Goal: Task Accomplishment & Management: Manage account settings

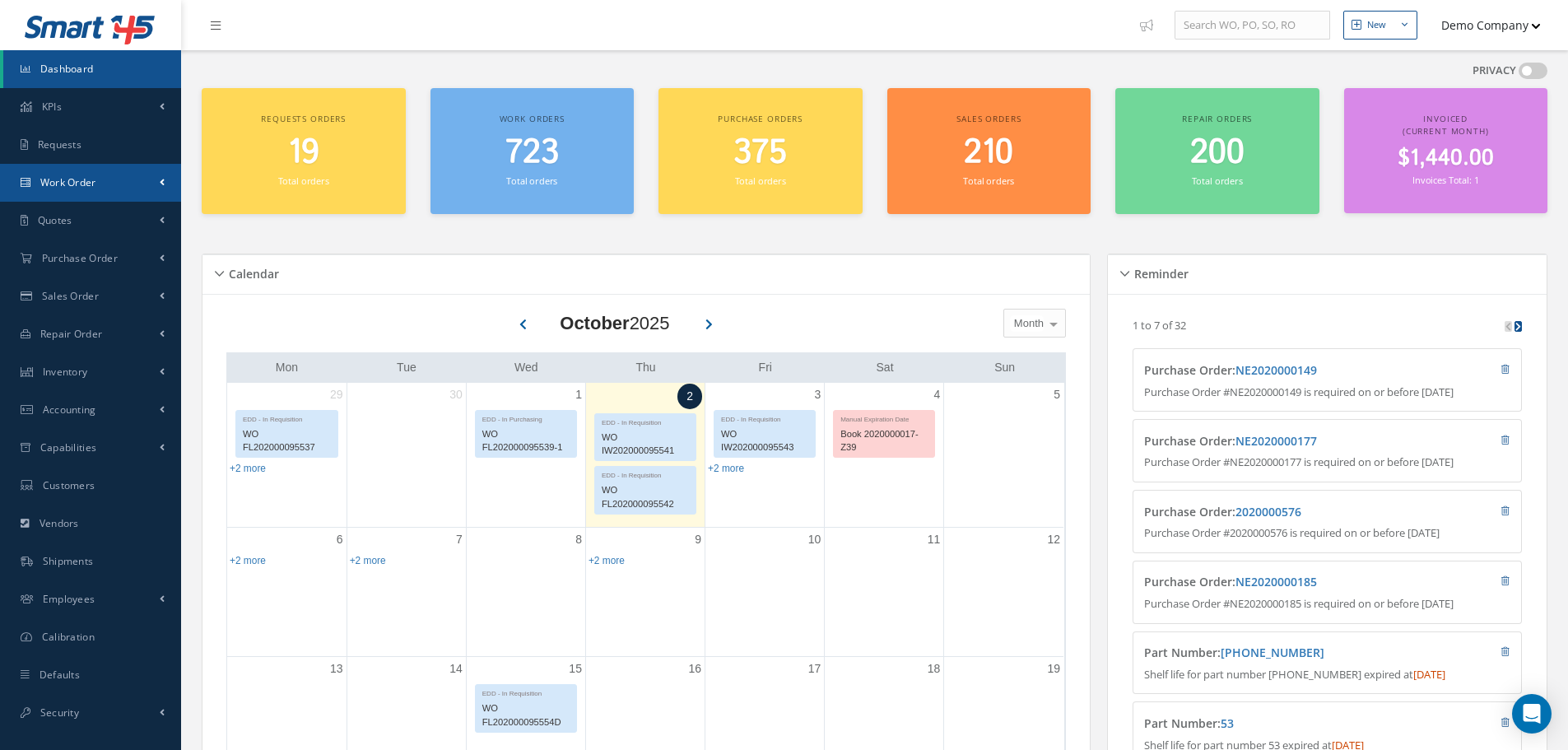
click at [88, 194] on link "Work Order" at bounding box center [90, 182] width 181 height 38
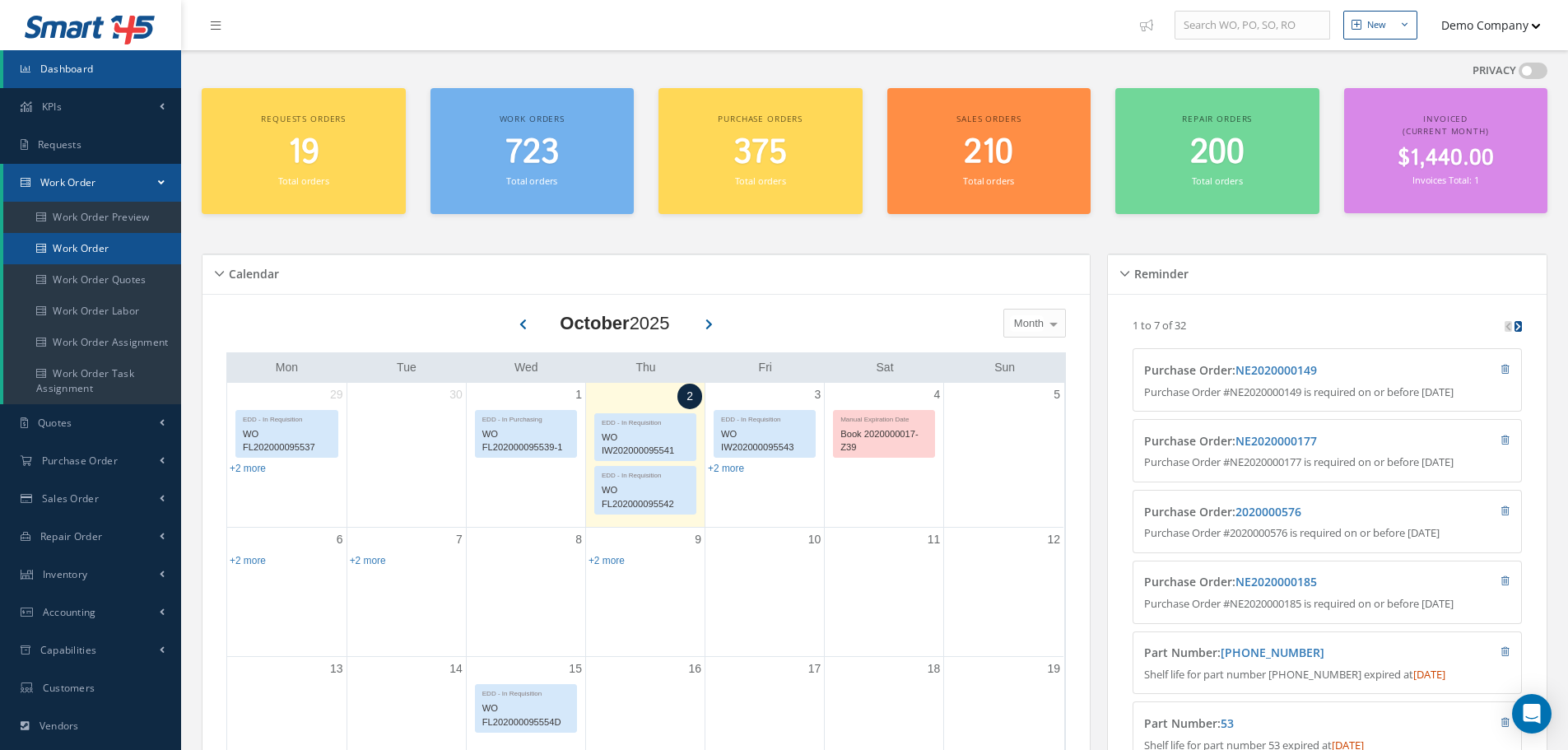
click at [120, 244] on link "Work Order" at bounding box center [92, 249] width 178 height 31
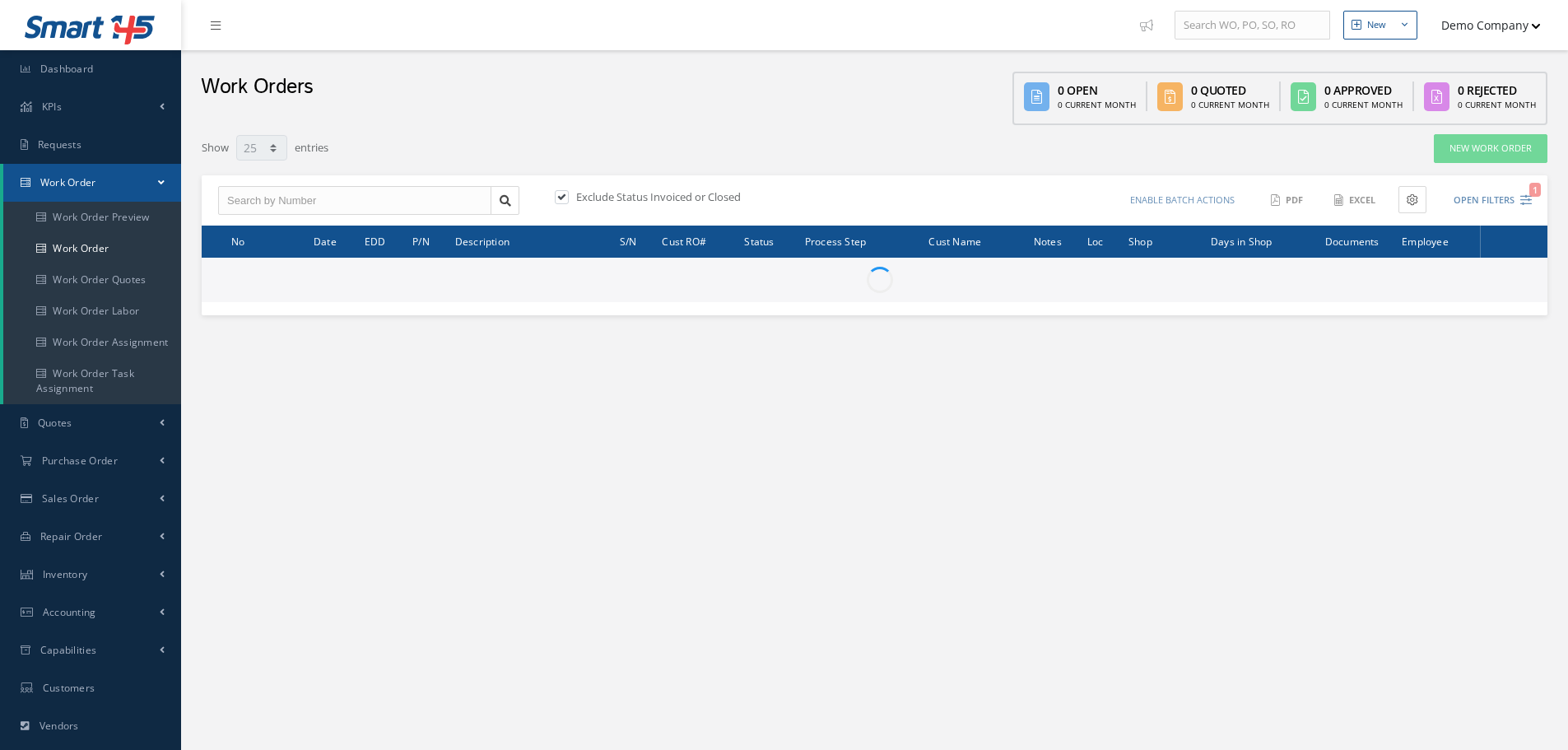
select select "25"
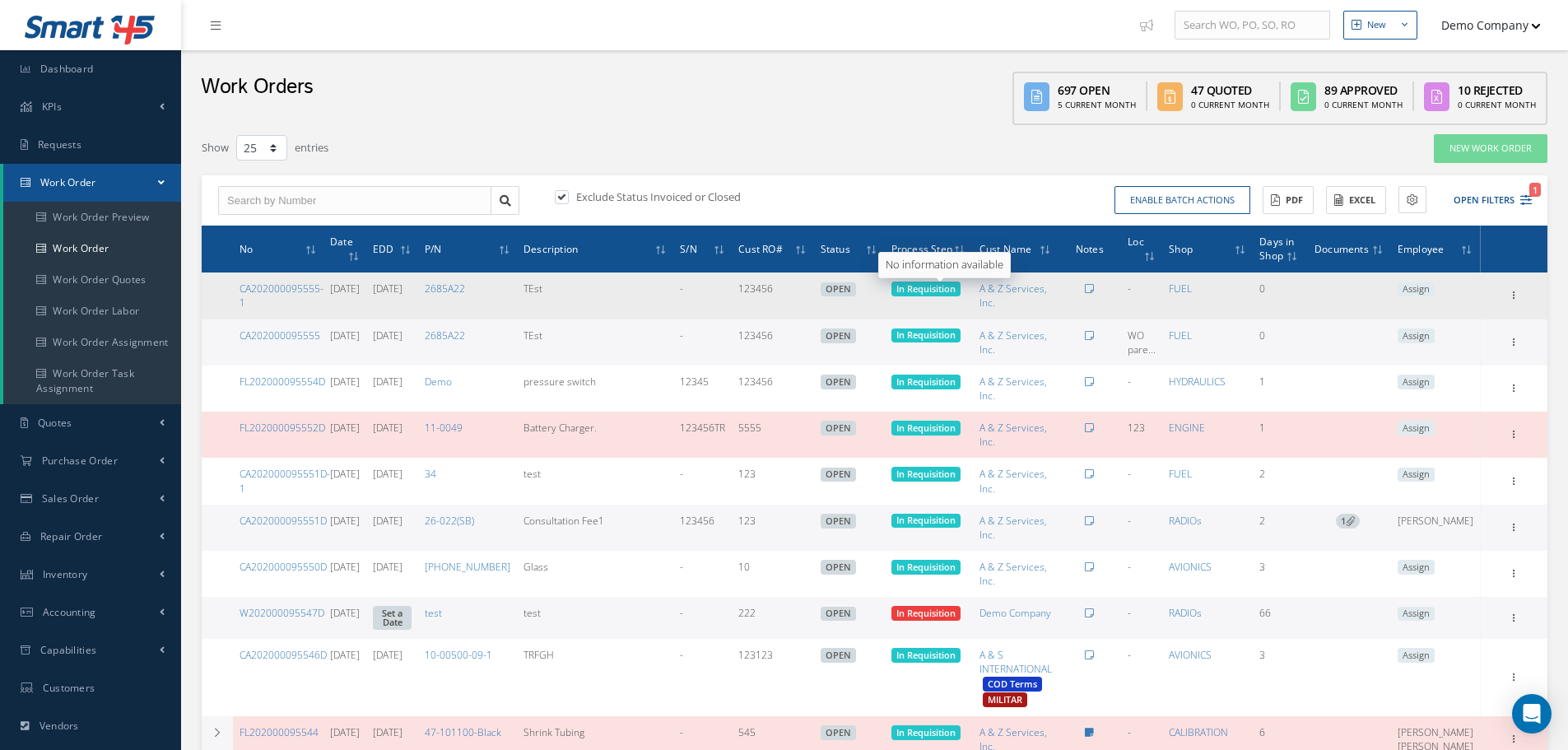
click at [955, 290] on span "In Requisition" at bounding box center [926, 289] width 59 height 12
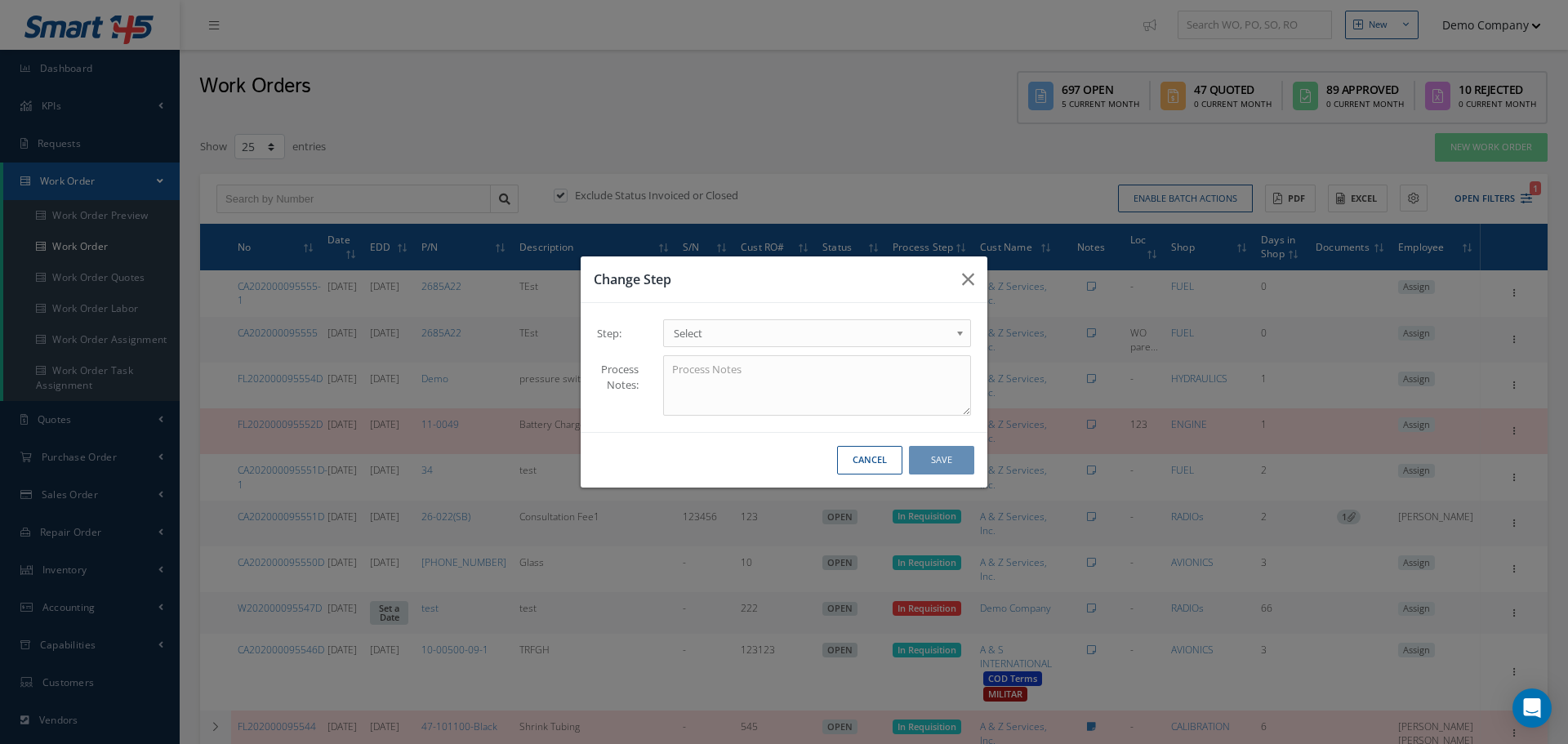
click at [818, 336] on span "Select" at bounding box center [811, 333] width 276 height 20
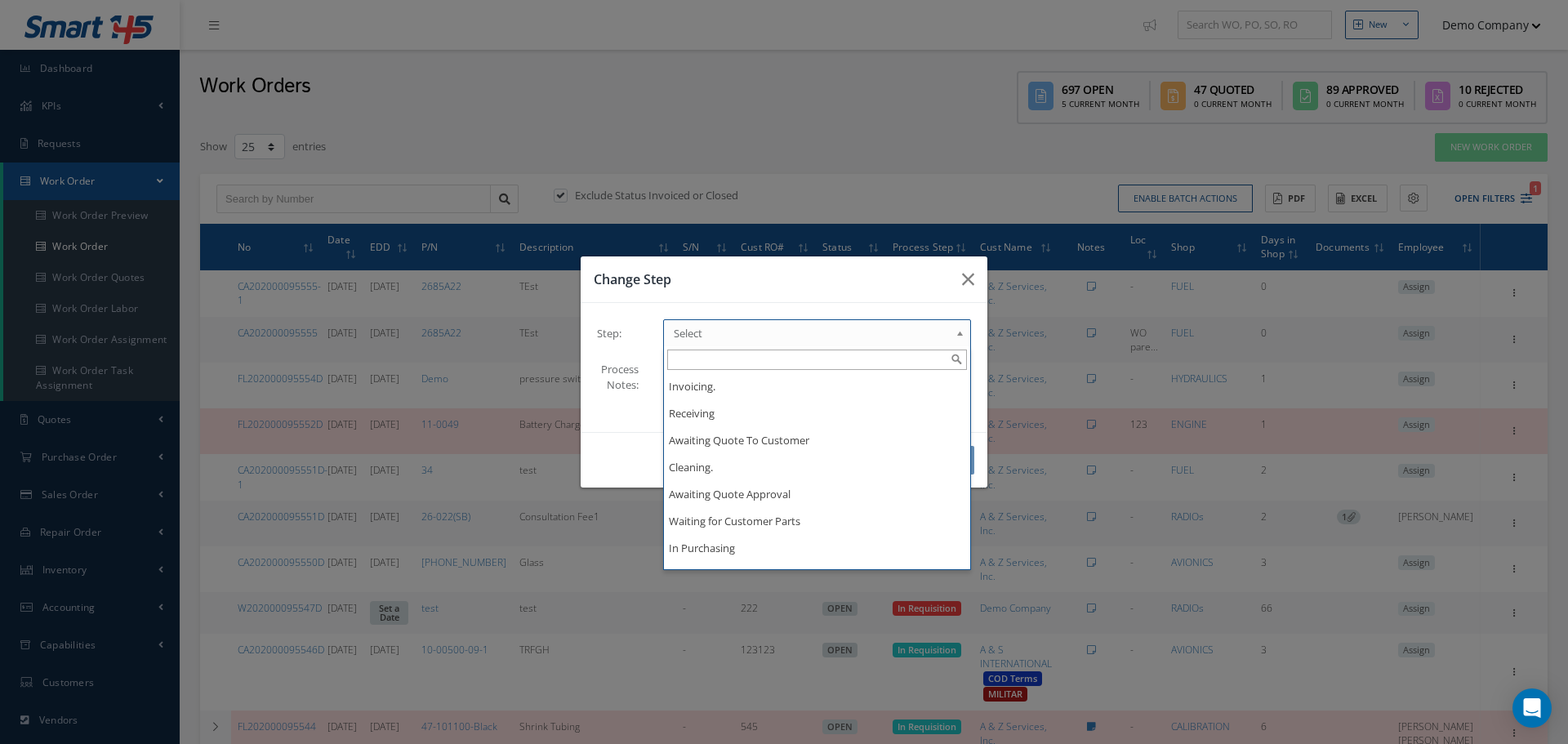
drag, startPoint x: 947, startPoint y: 165, endPoint x: 757, endPoint y: 34, distance: 230.8
click at [946, 165] on div "Change Step Step: Invoicing. Receiving Awaiting Quote To Customer Cleaning. Awa…" at bounding box center [784, 372] width 1568 height 744
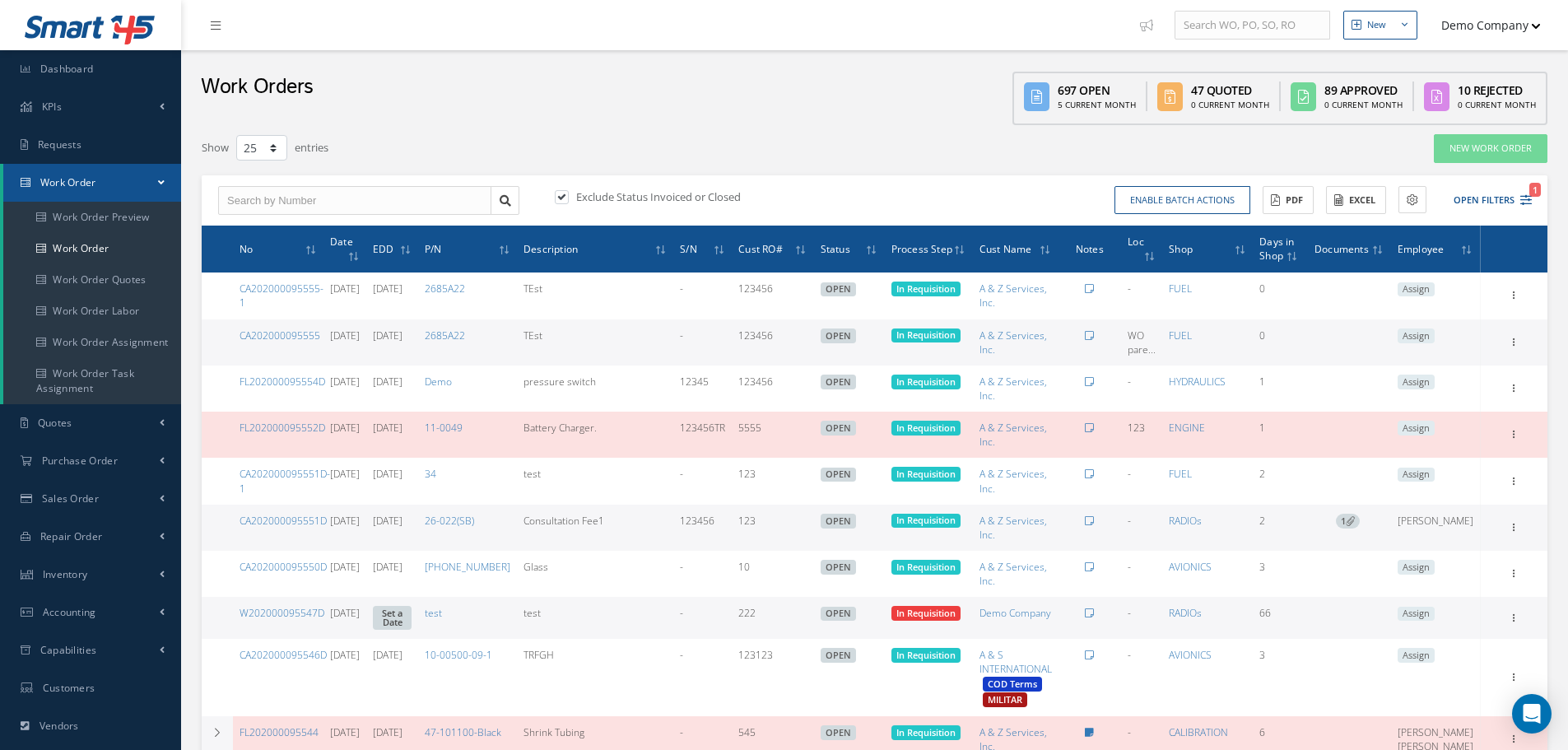
click at [1470, 44] on ul "New New Work Order New Purchase Order New Customer Quote New Sales Order New Re…" at bounding box center [1356, 25] width 448 height 51
click at [1469, 30] on button "Demo Company" at bounding box center [1483, 24] width 115 height 32
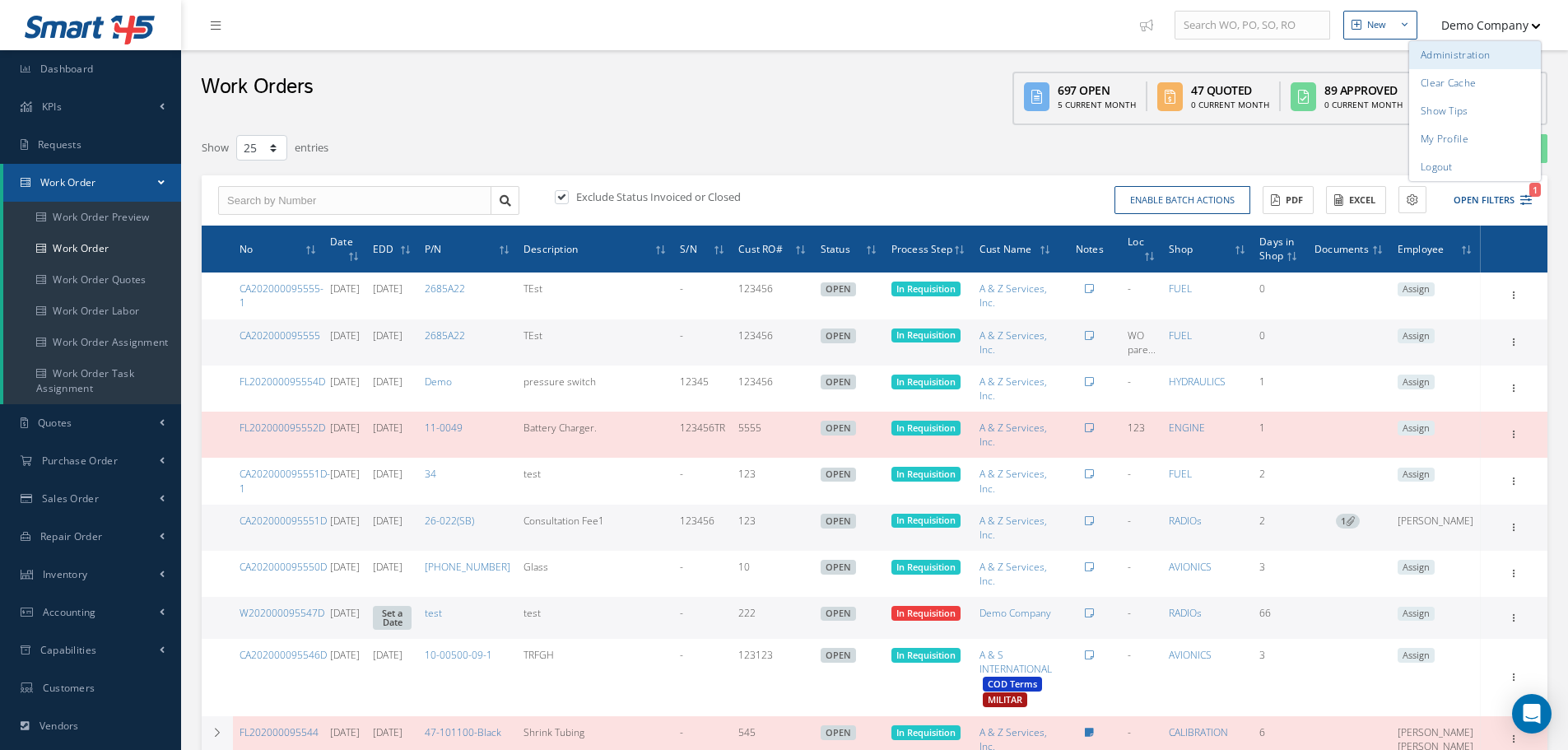
click at [1456, 47] on link "Administration" at bounding box center [1475, 55] width 132 height 28
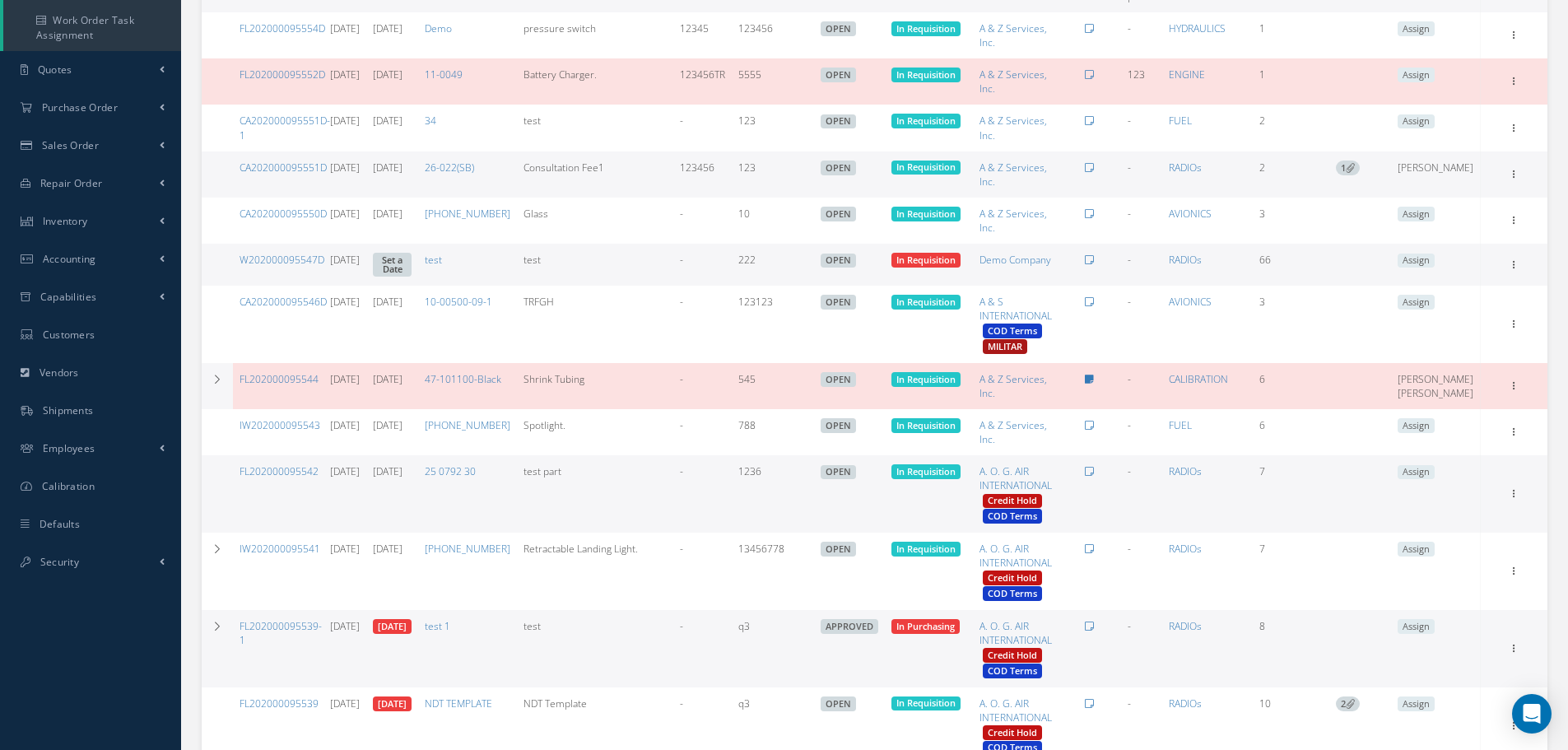
scroll to position [494, 0]
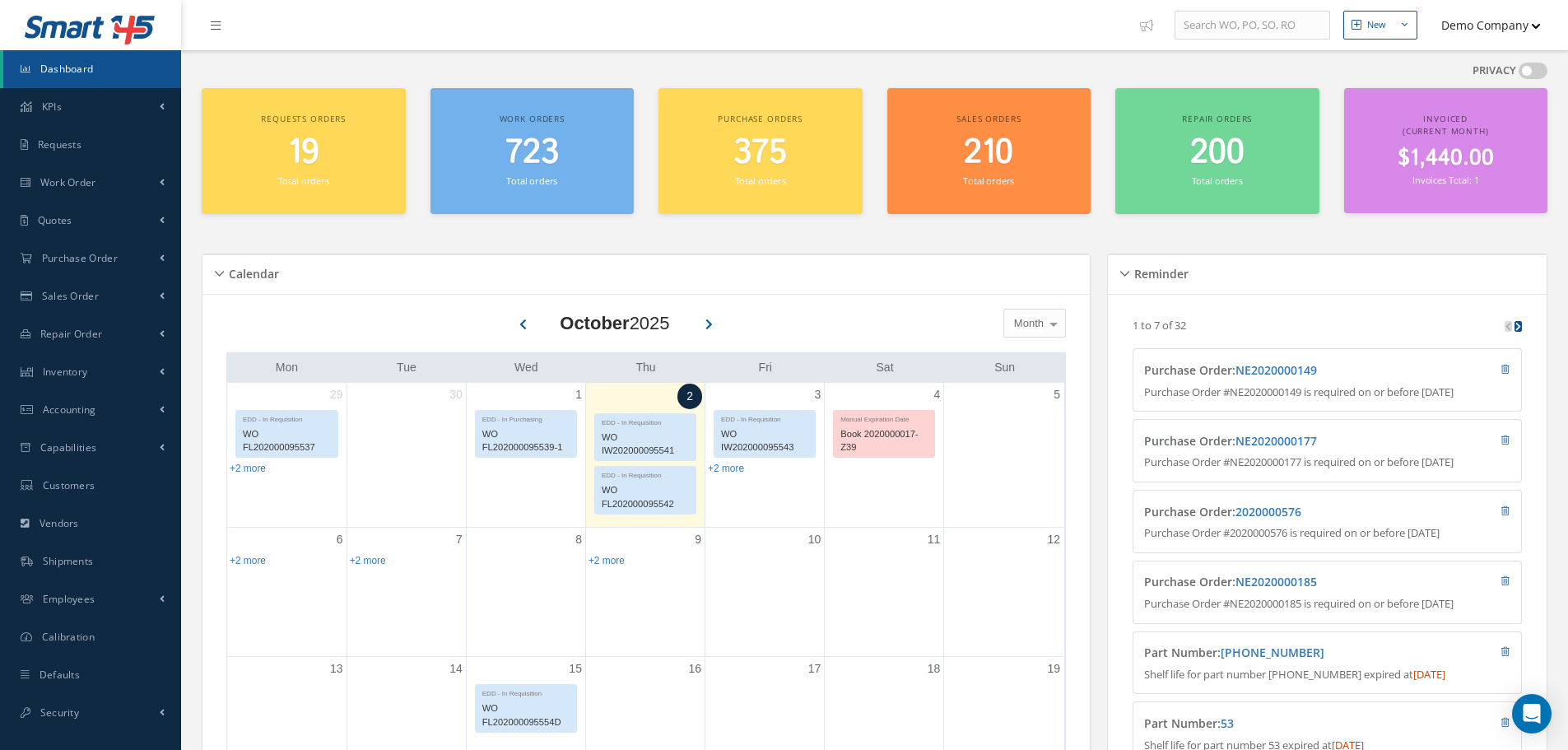
click at [1491, 0] on ul "New New Work Order New Purchase Order New Customer Quote New Sales Order New Re…" at bounding box center [1356, 25] width 448 height 51
click at [76, 196] on link "Work Order" at bounding box center [90, 182] width 181 height 38
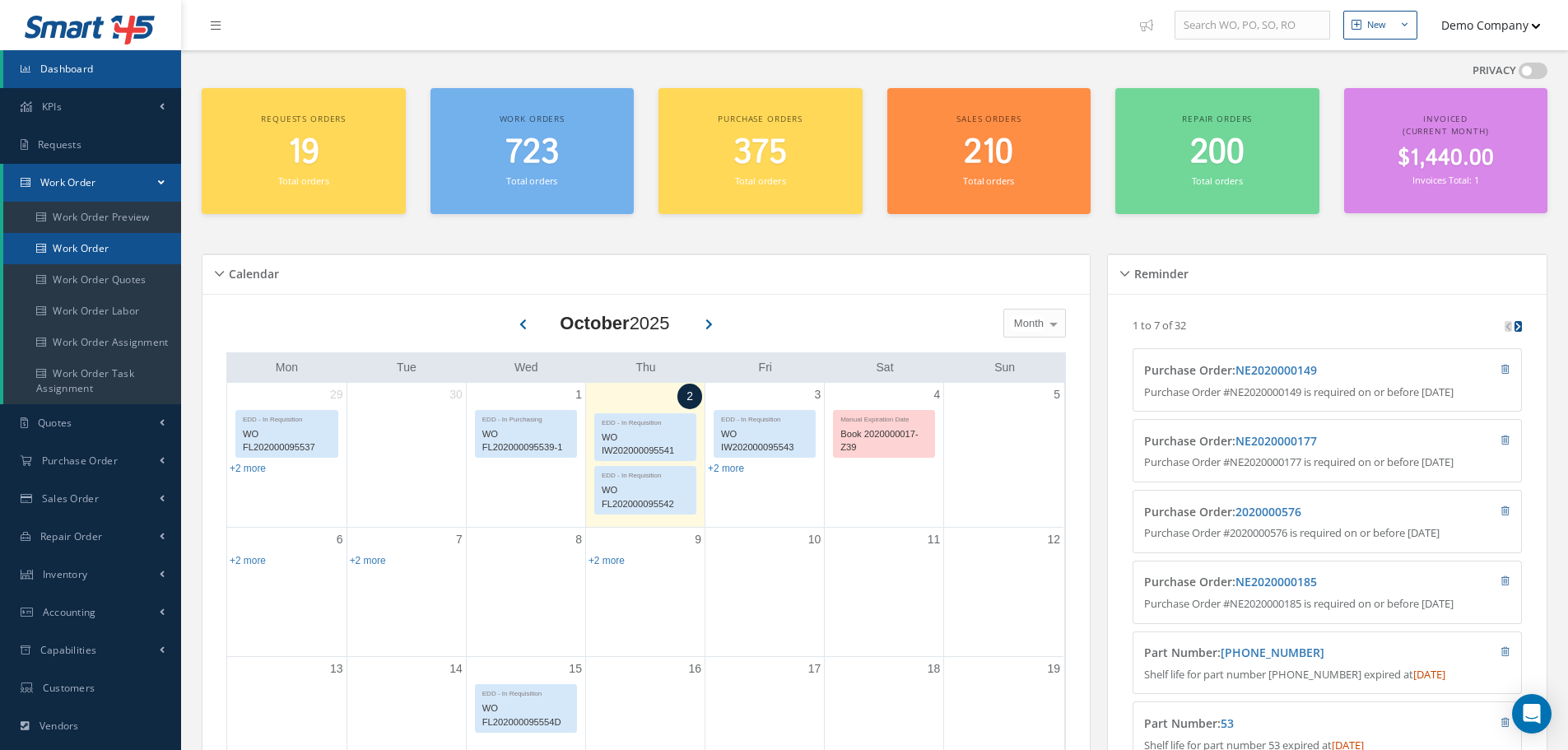
click at [78, 243] on link "Work Order" at bounding box center [92, 249] width 178 height 31
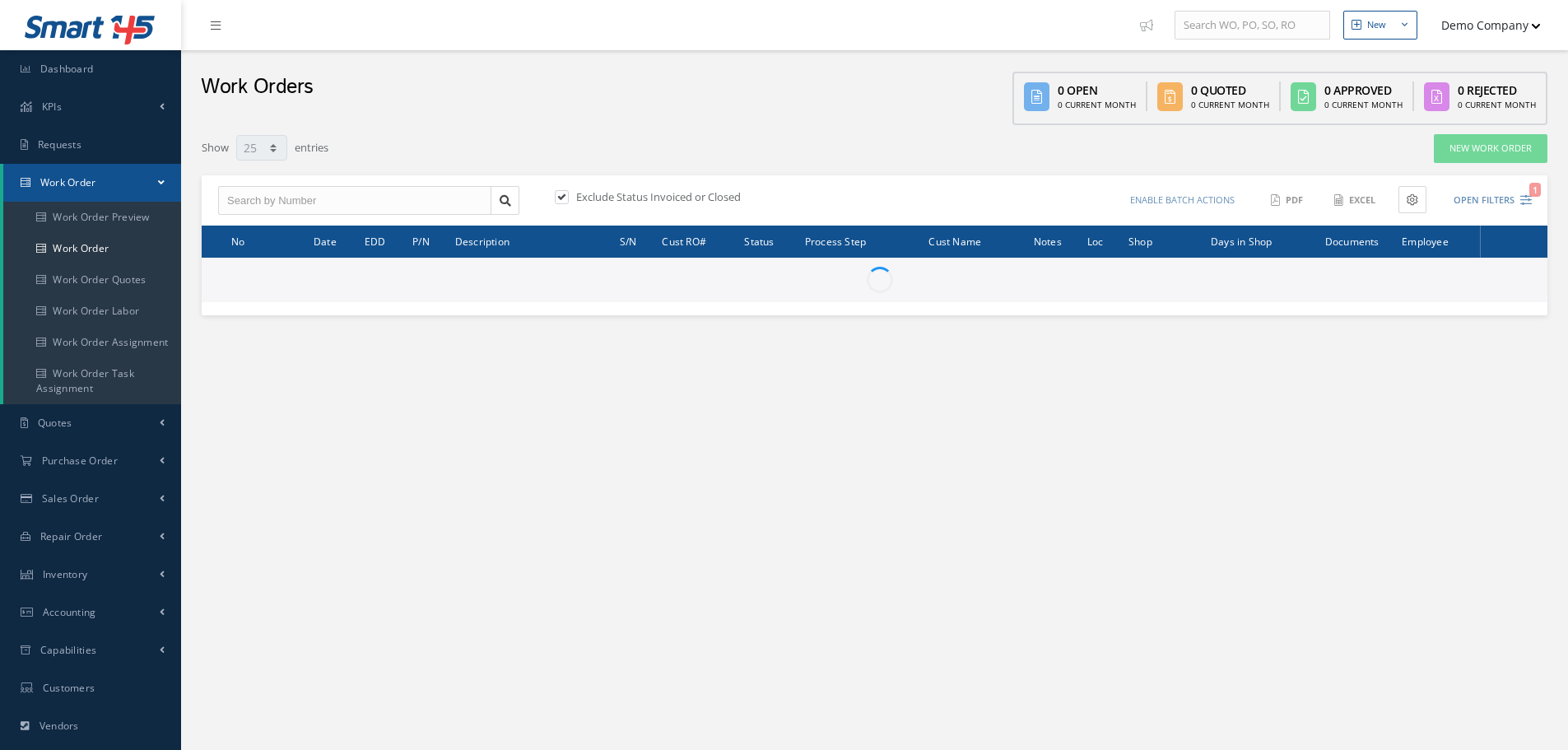
select select "25"
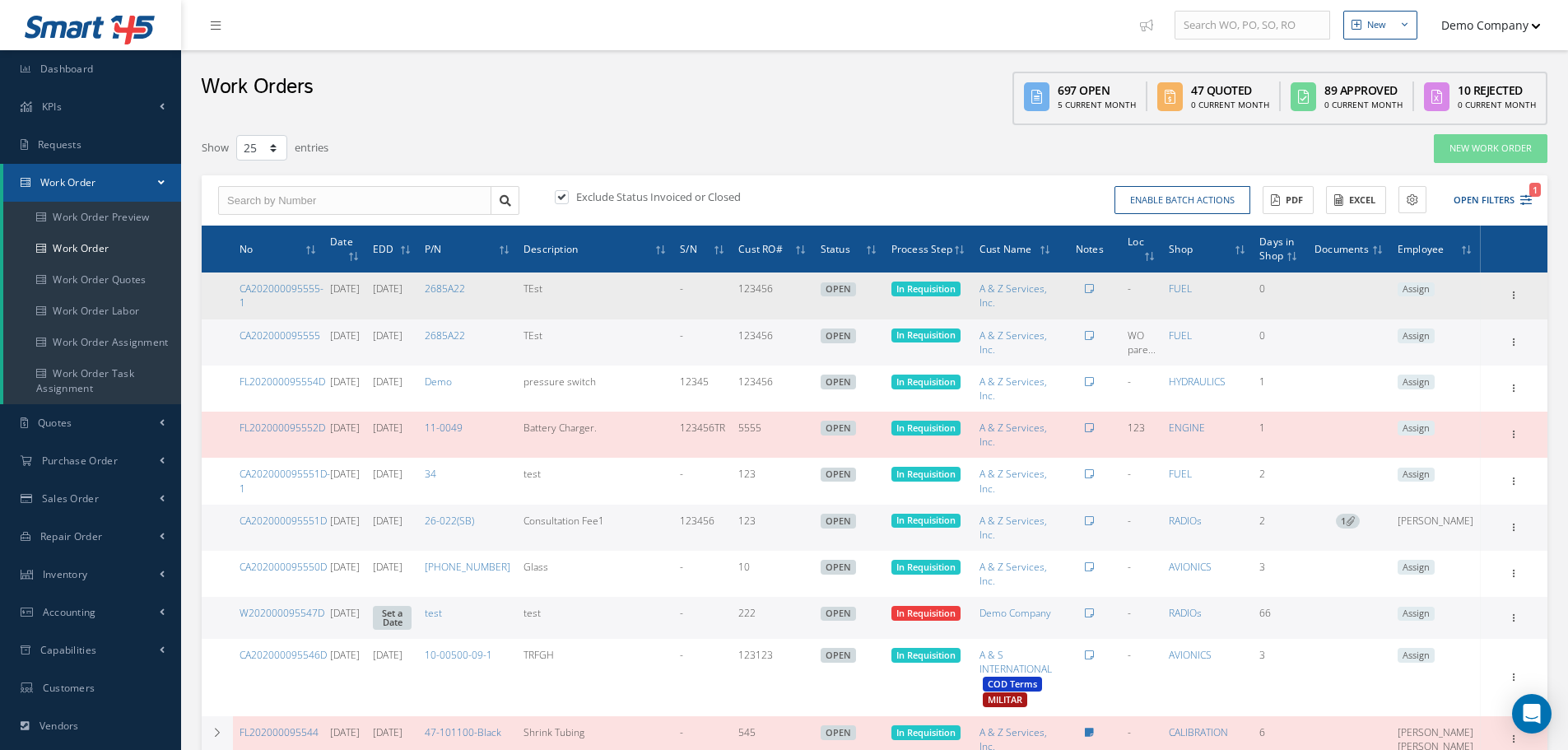
drag, startPoint x: 897, startPoint y: 294, endPoint x: 1008, endPoint y: 312, distance: 112.4
click at [1008, 312] on tr "CA202000095555-1 10/02/2025 10/09/2025 2685A22 TEst - 123456 OPEN No informatio…" at bounding box center [874, 295] width 1345 height 46
click at [956, 306] on td "No information available In Requisition" at bounding box center [928, 295] width 88 height 46
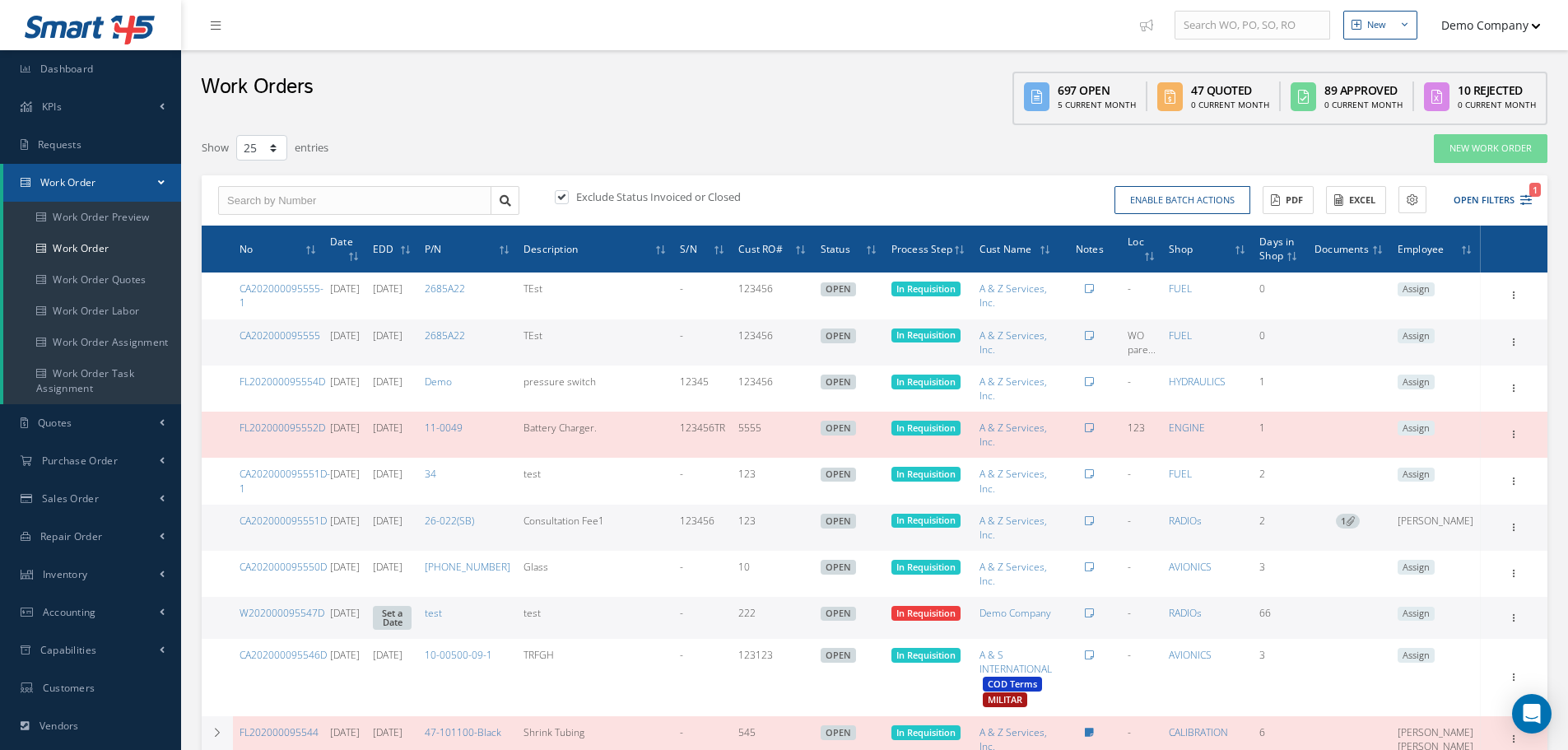
click at [1492, 26] on button "Demo Company" at bounding box center [1483, 24] width 115 height 32
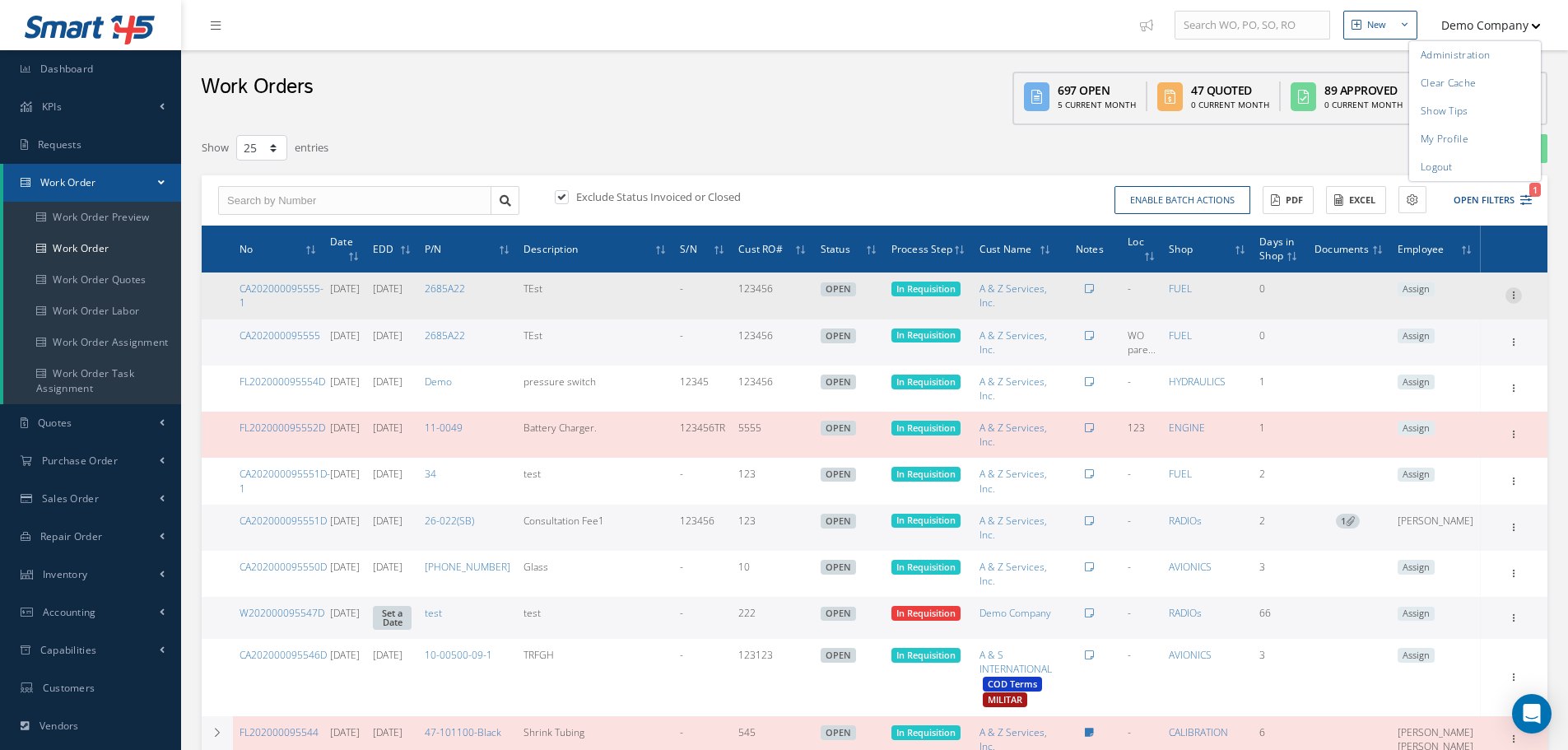
click at [1510, 295] on icon at bounding box center [1513, 293] width 17 height 13
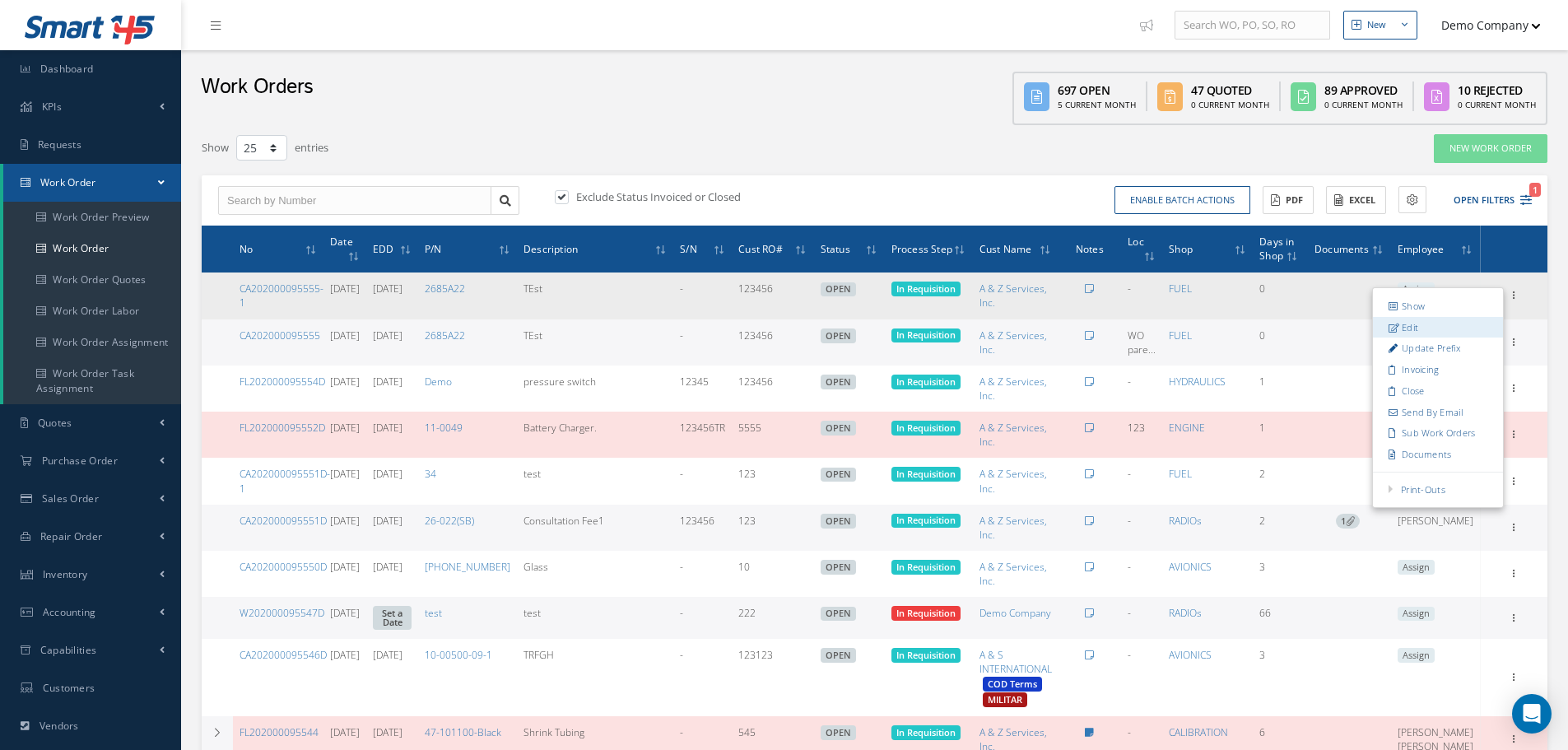
click at [1447, 320] on link "Edit" at bounding box center [1437, 327] width 130 height 22
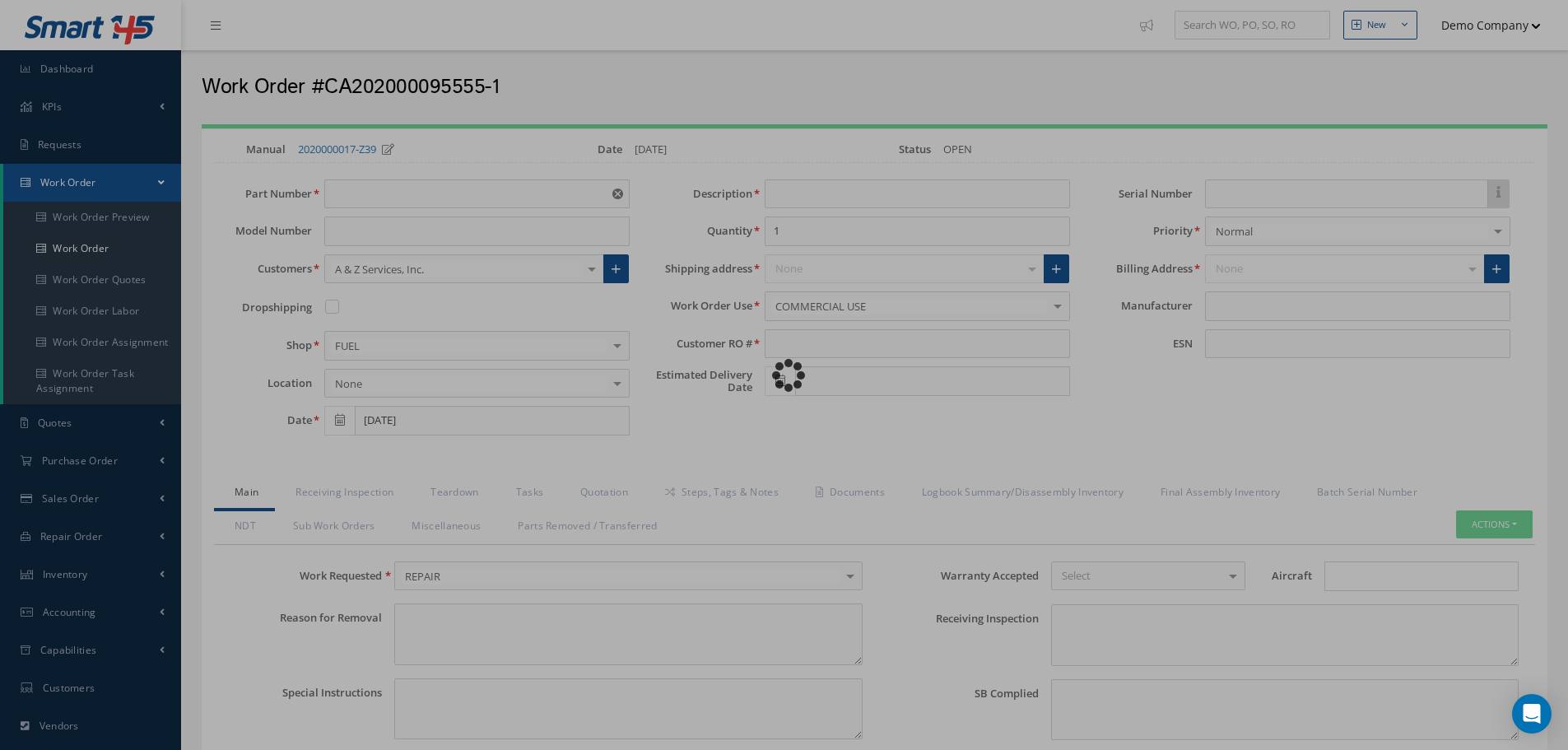
type input "2685A22"
type input "TEst"
type input "123456"
type input "[DATE]"
type input "faa aads"
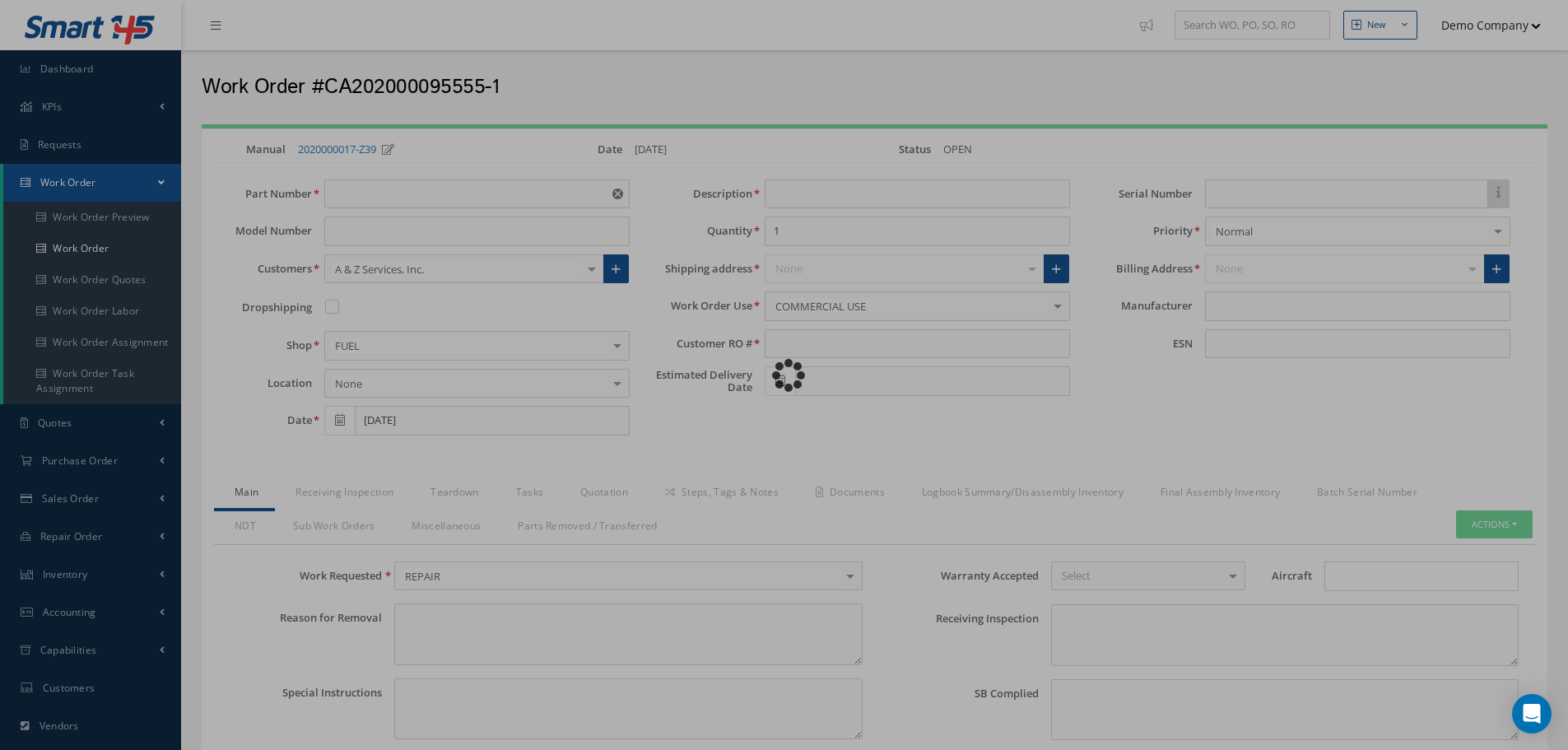
type textarea "NO VISUAL DAMAGE"
type textarea "50"
type input "EASA ADS"
type textarea "test test"
type input "MANUFACTURER"
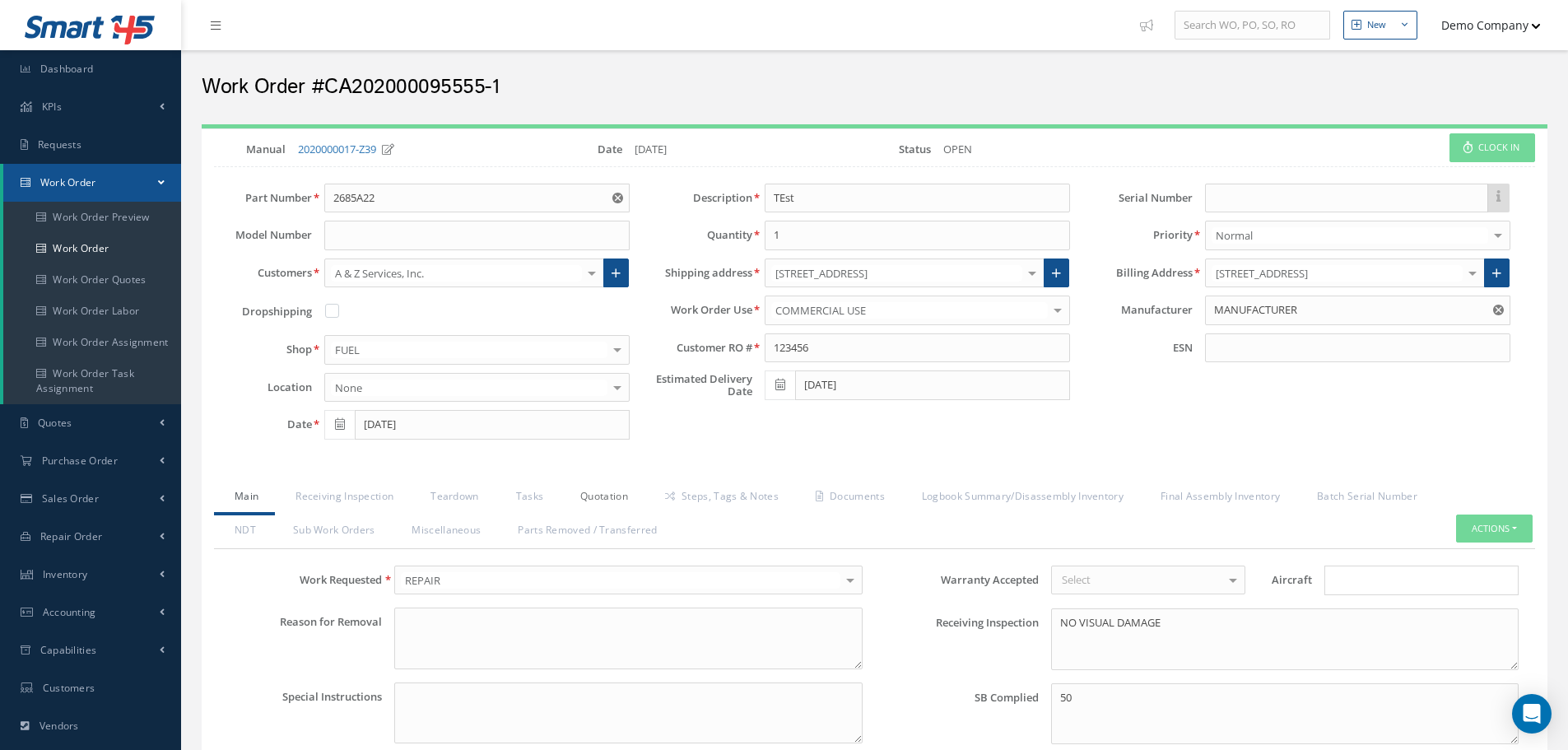
click at [608, 497] on link "Quotation" at bounding box center [601, 499] width 85 height 35
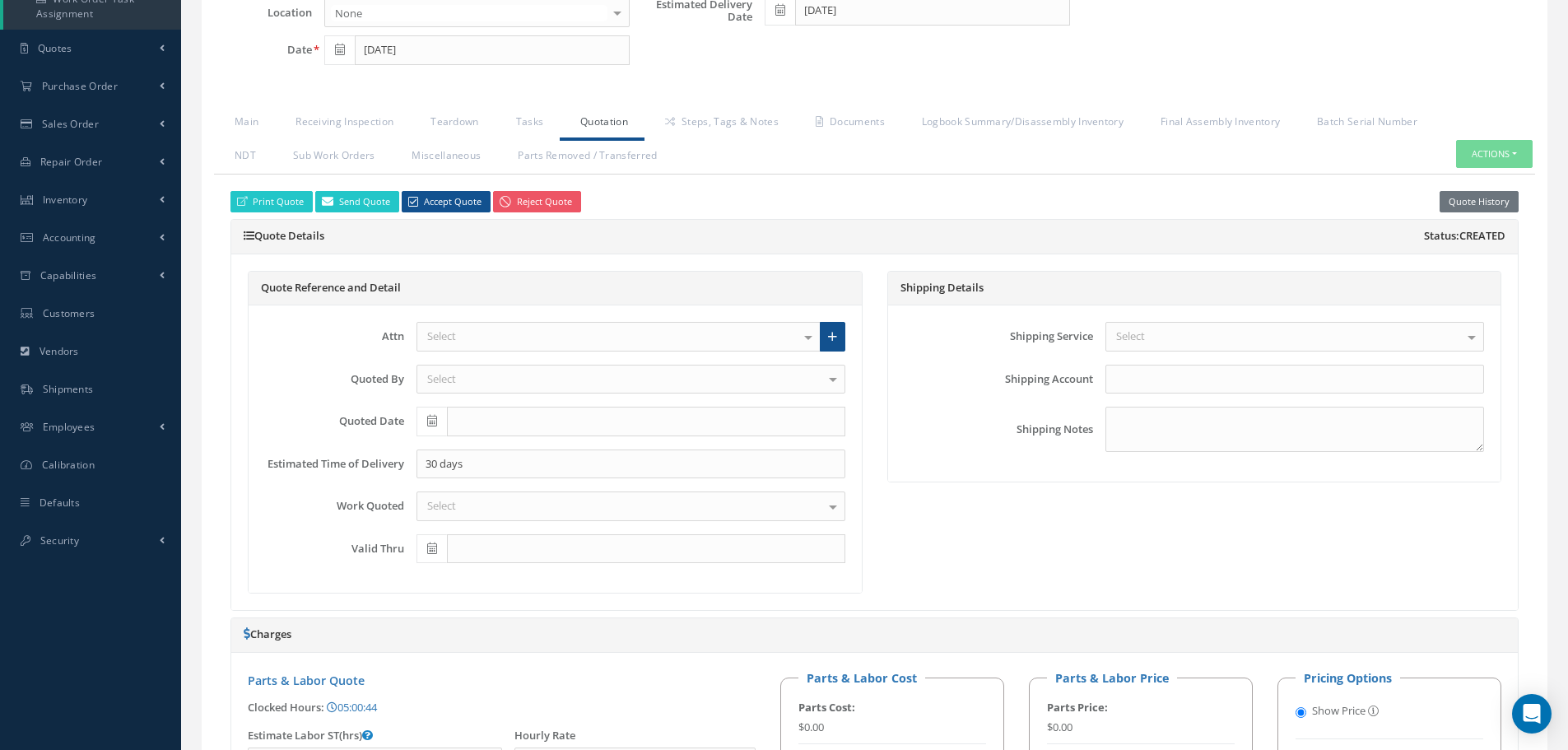
scroll to position [494, 0]
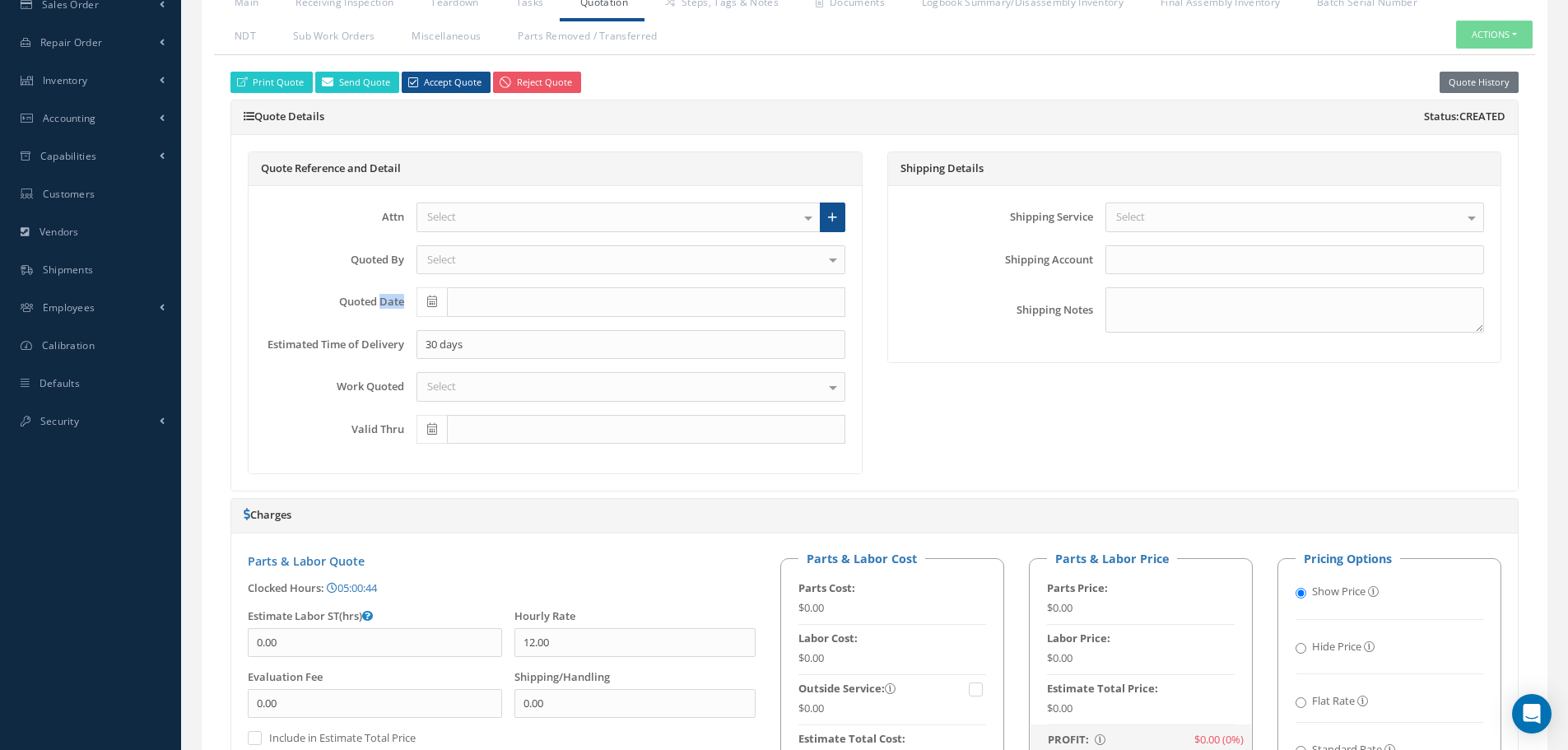
drag, startPoint x: 338, startPoint y: 297, endPoint x: 407, endPoint y: 296, distance: 69.0
click at [407, 296] on div "Quoted Date" at bounding box center [555, 302] width 605 height 30
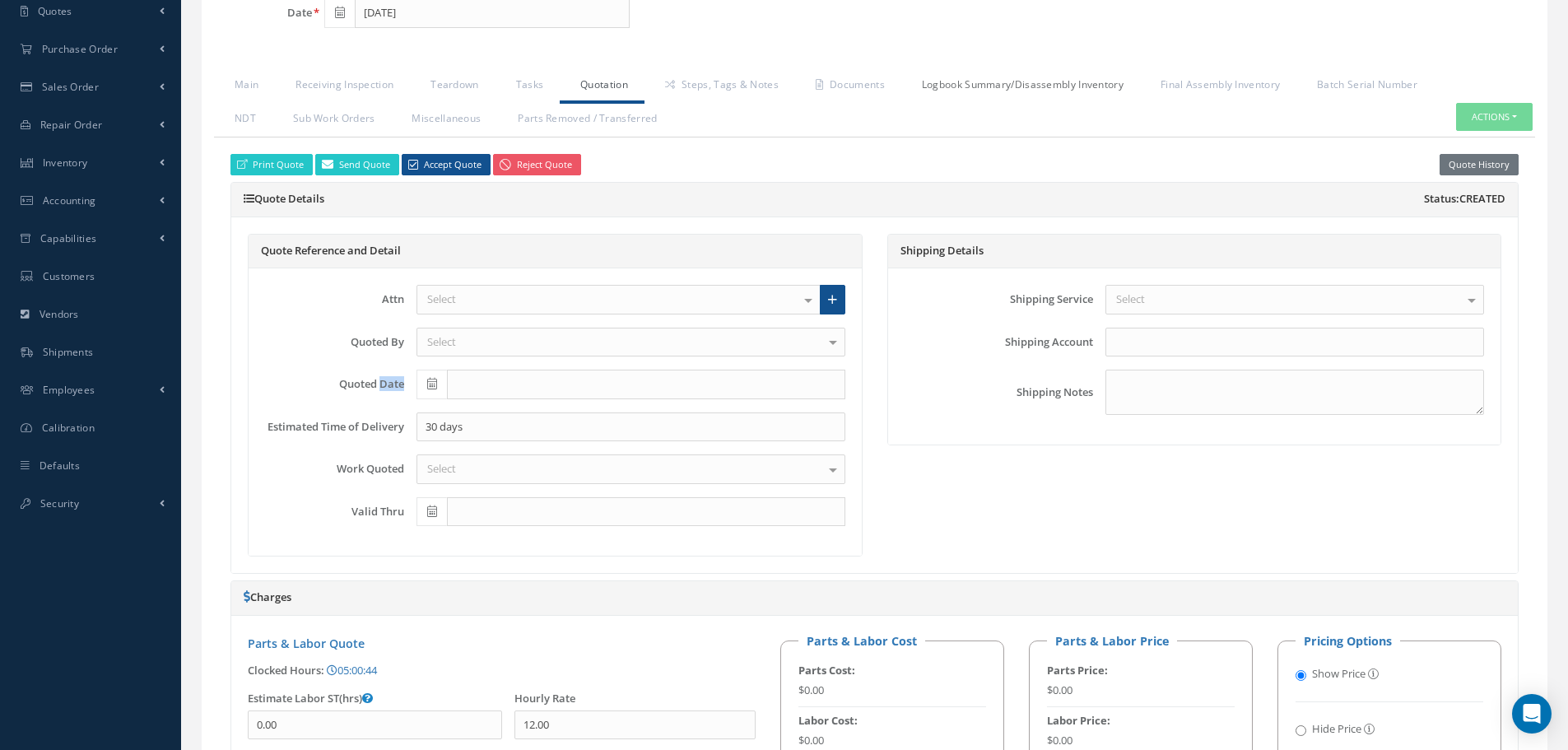
scroll to position [0, 0]
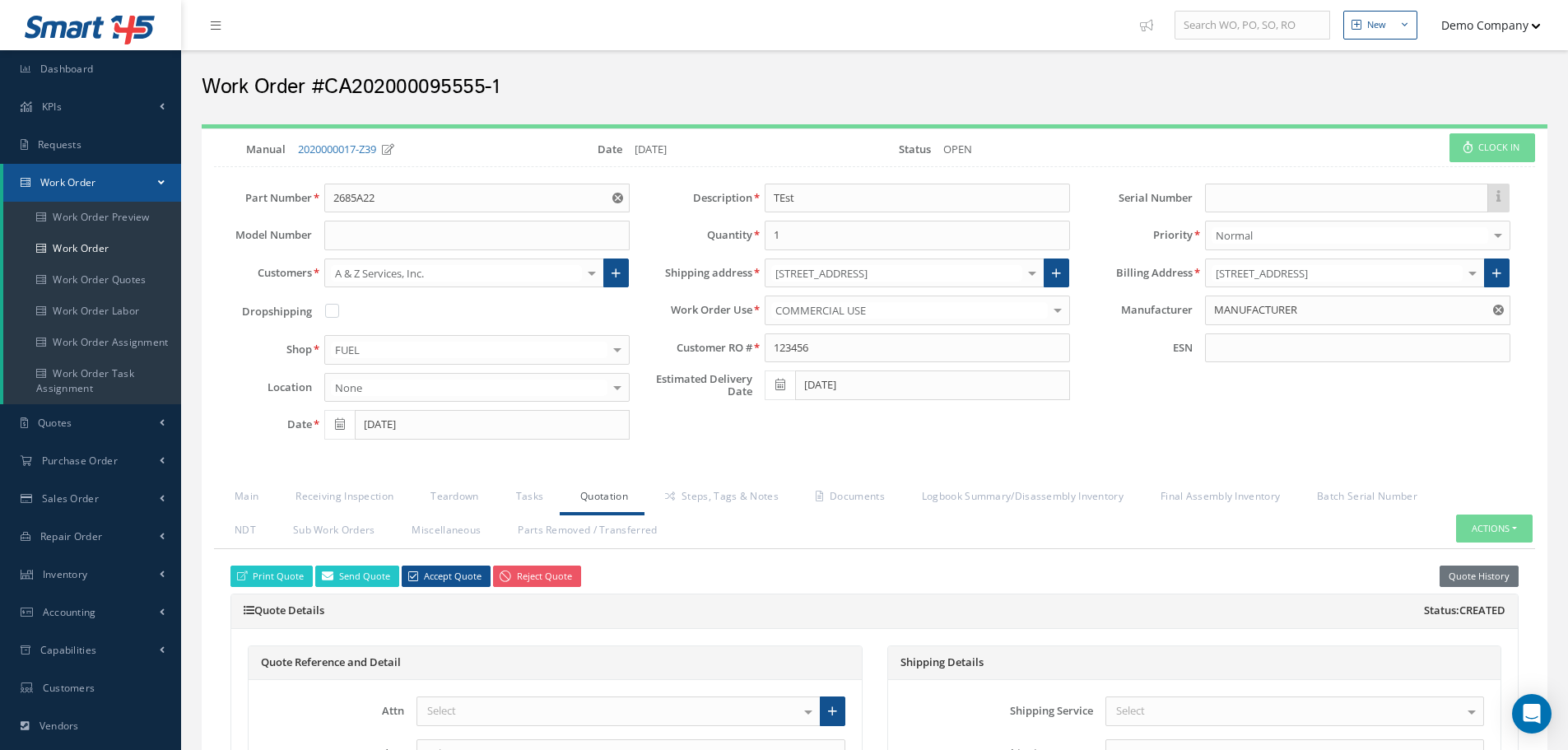
drag, startPoint x: 956, startPoint y: 148, endPoint x: 1041, endPoint y: 136, distance: 85.8
select select "25"
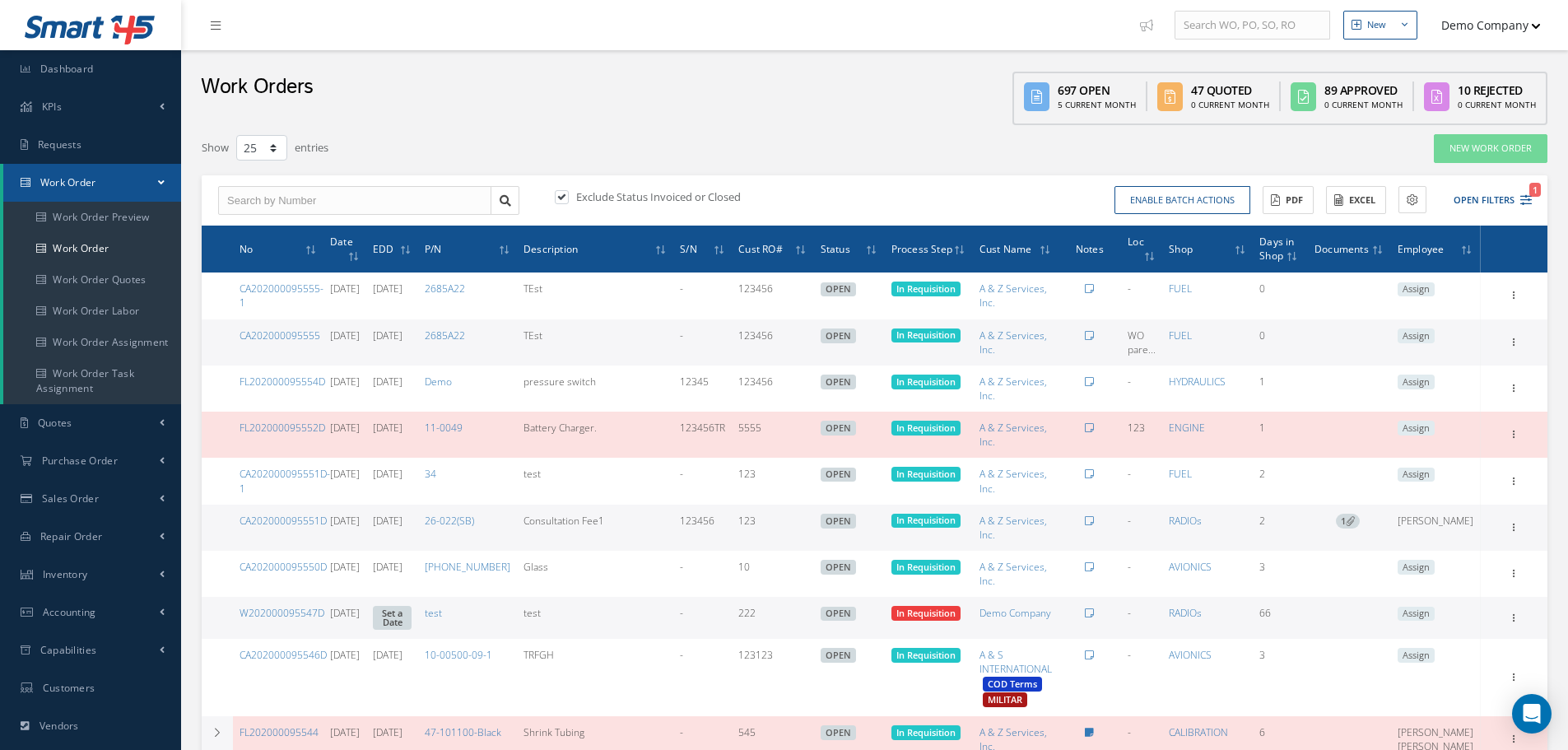
drag, startPoint x: 832, startPoint y: 250, endPoint x: 859, endPoint y: 250, distance: 27.0
click at [859, 250] on th "Status" at bounding box center [849, 249] width 71 height 47
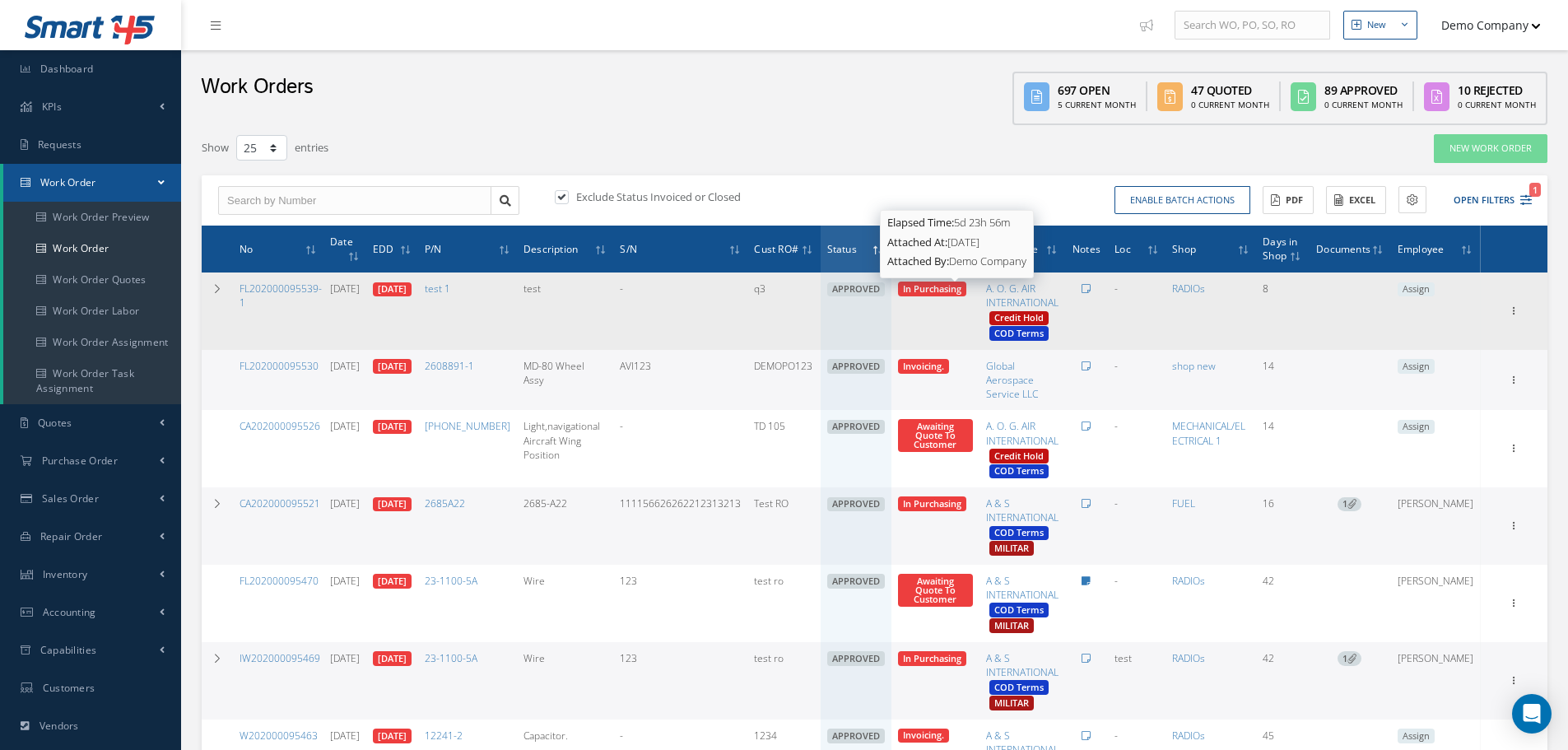
click at [941, 295] on span "In Purchasing" at bounding box center [932, 289] width 58 height 12
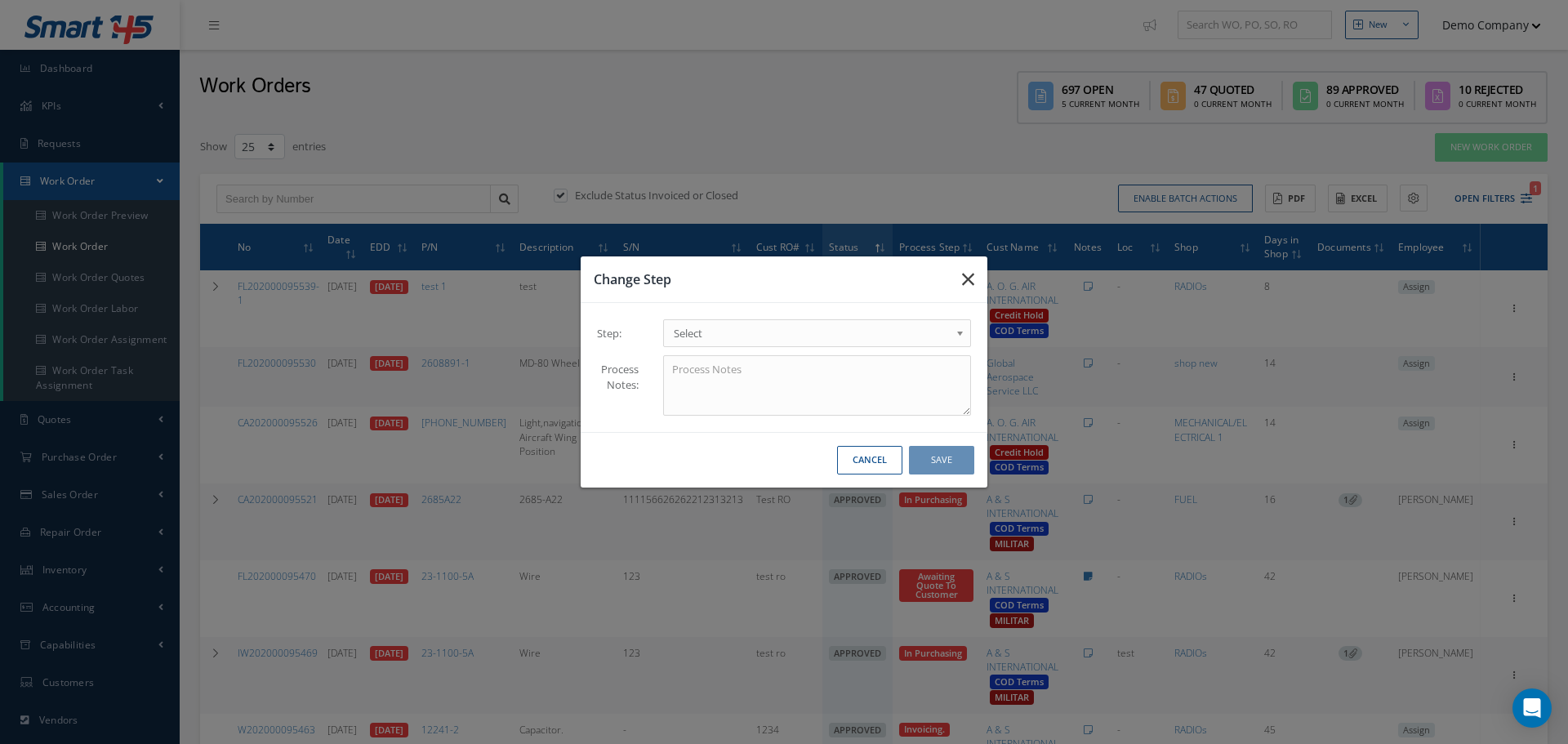
drag, startPoint x: 965, startPoint y: 283, endPoint x: 234, endPoint y: 21, distance: 776.5
click at [965, 283] on icon "button" at bounding box center [968, 279] width 12 height 20
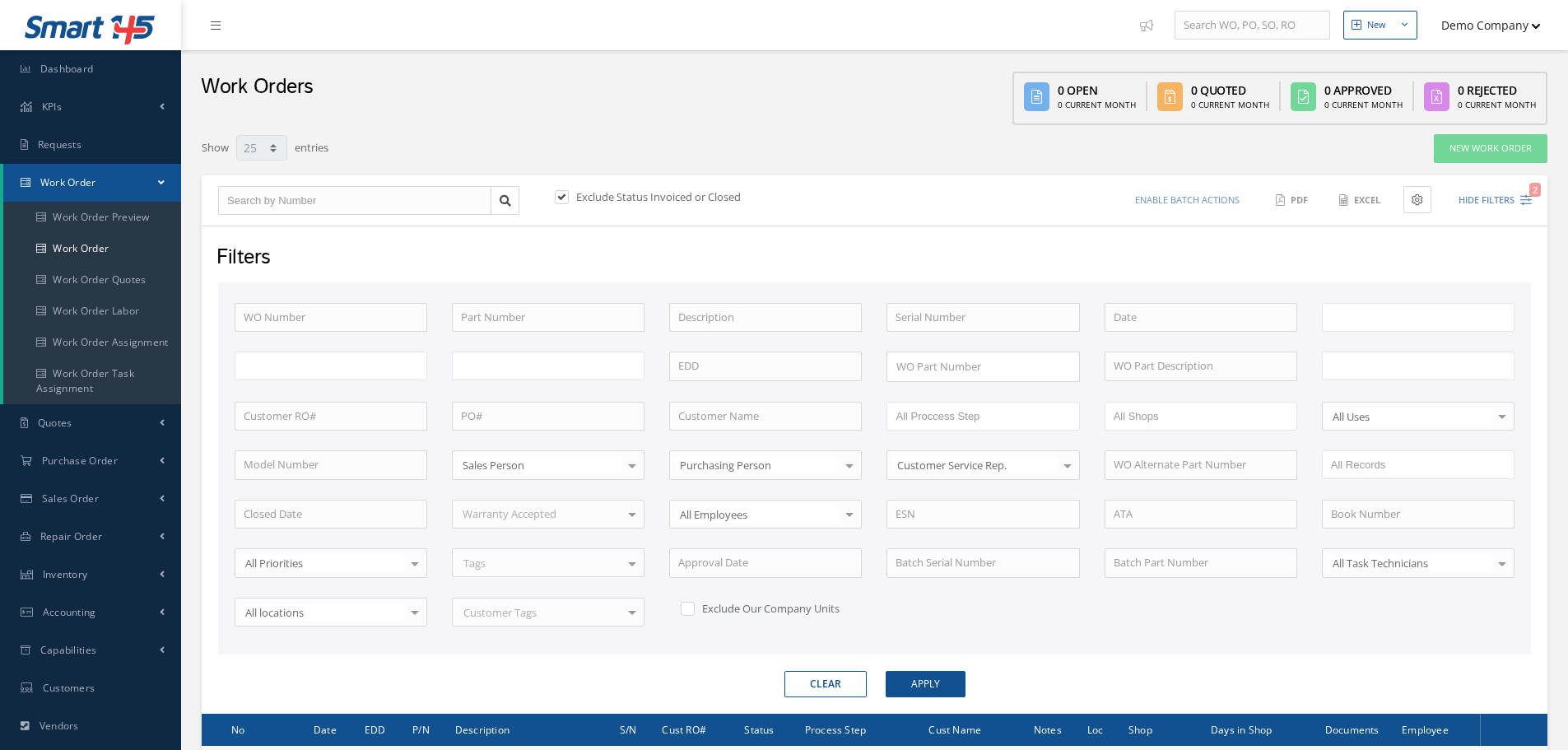
select select "25"
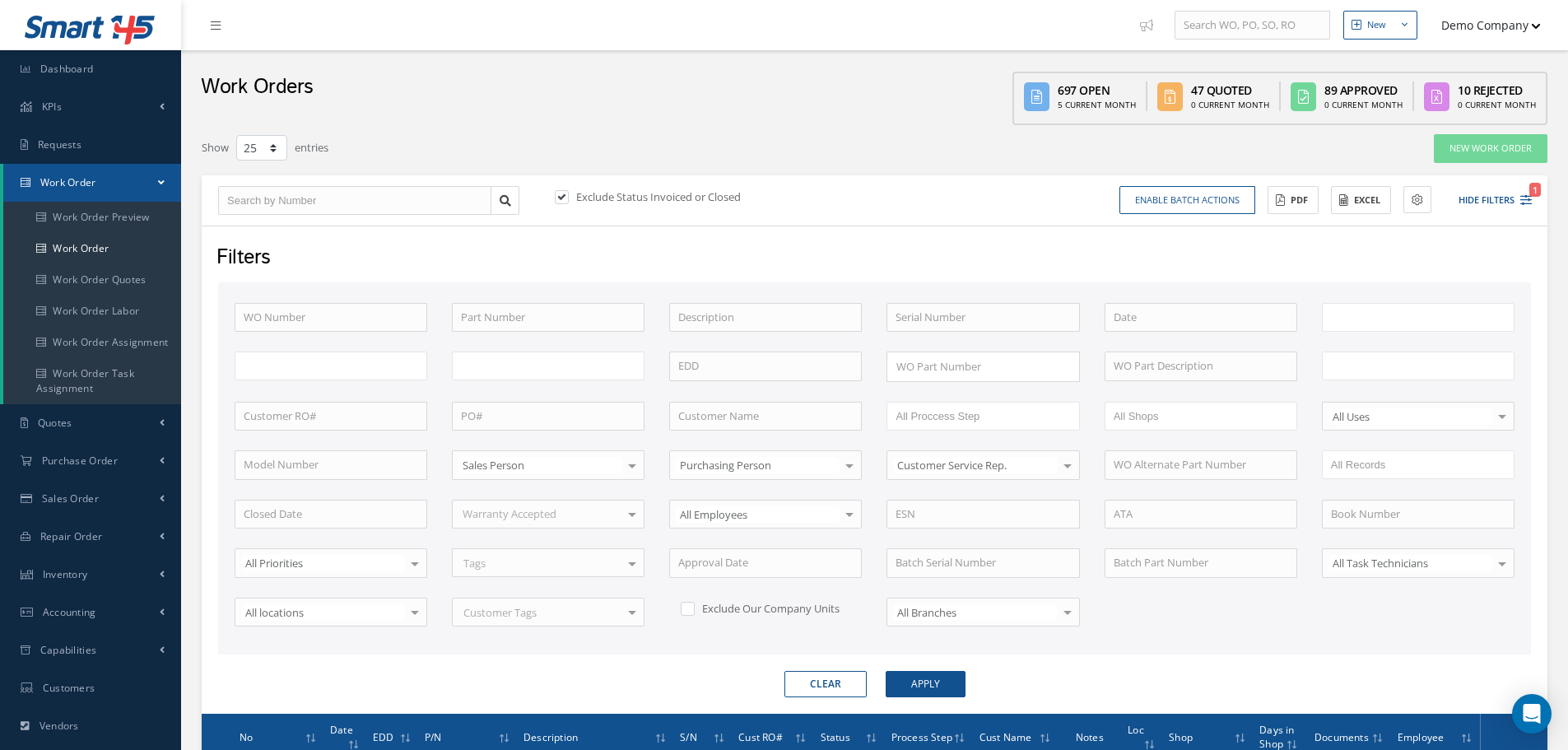
type input "All Work Request"
type input "All Work Performed"
type input "All Status"
type input "WO Part Status"
click at [1470, 199] on button "Hide Filters 1" at bounding box center [1487, 200] width 88 height 27
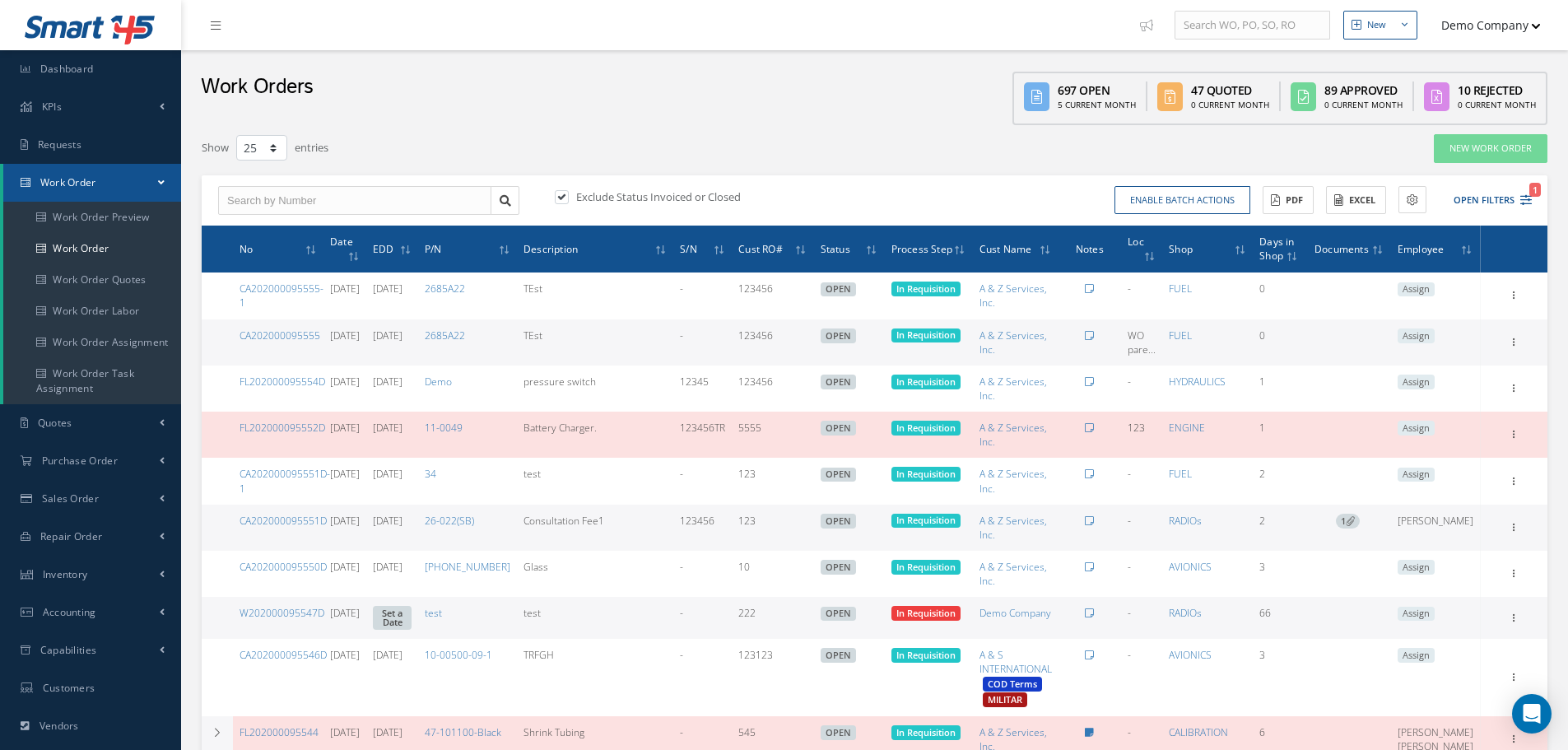
click at [1473, 20] on button "Demo Company" at bounding box center [1483, 24] width 115 height 32
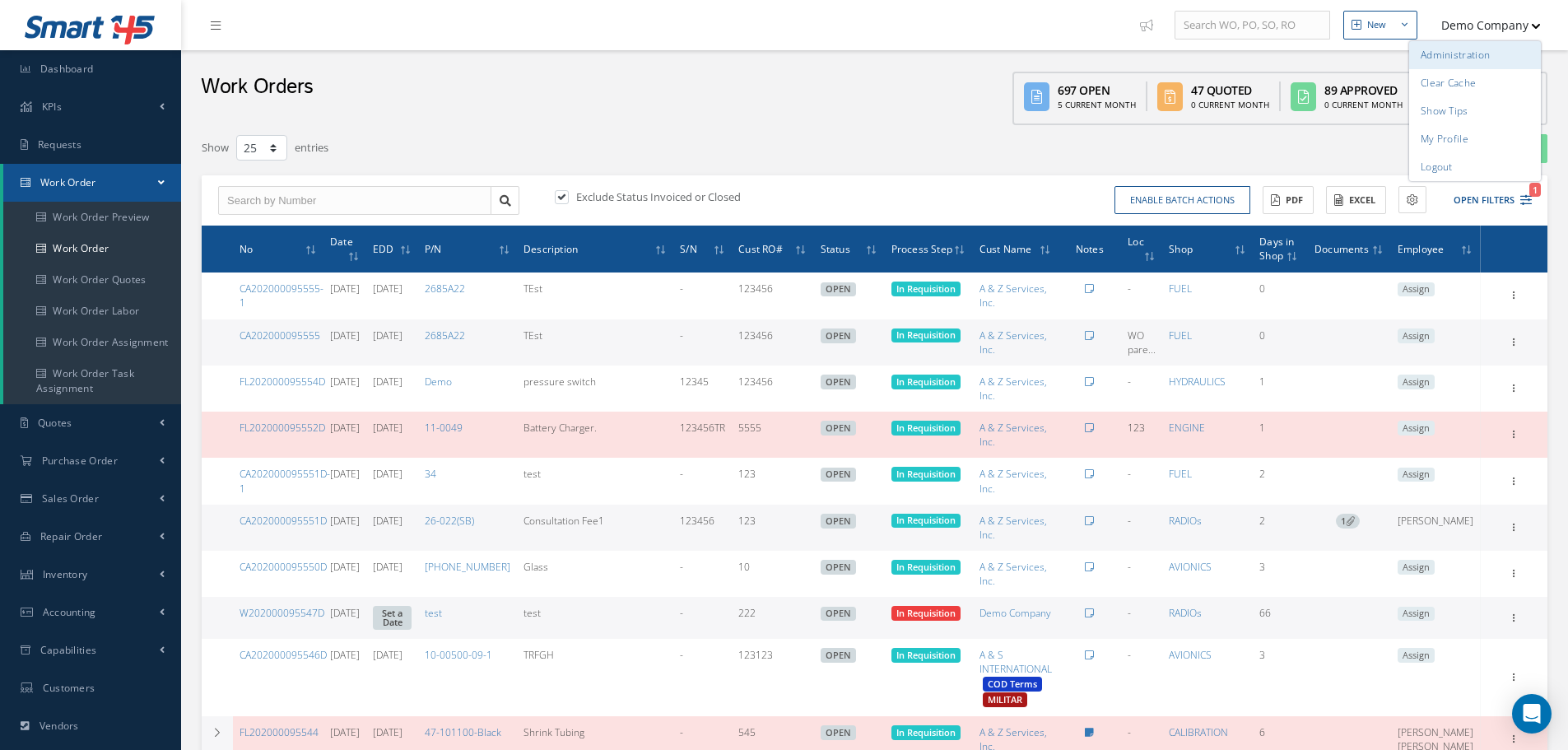
click at [1481, 51] on link "Administration" at bounding box center [1475, 55] width 132 height 28
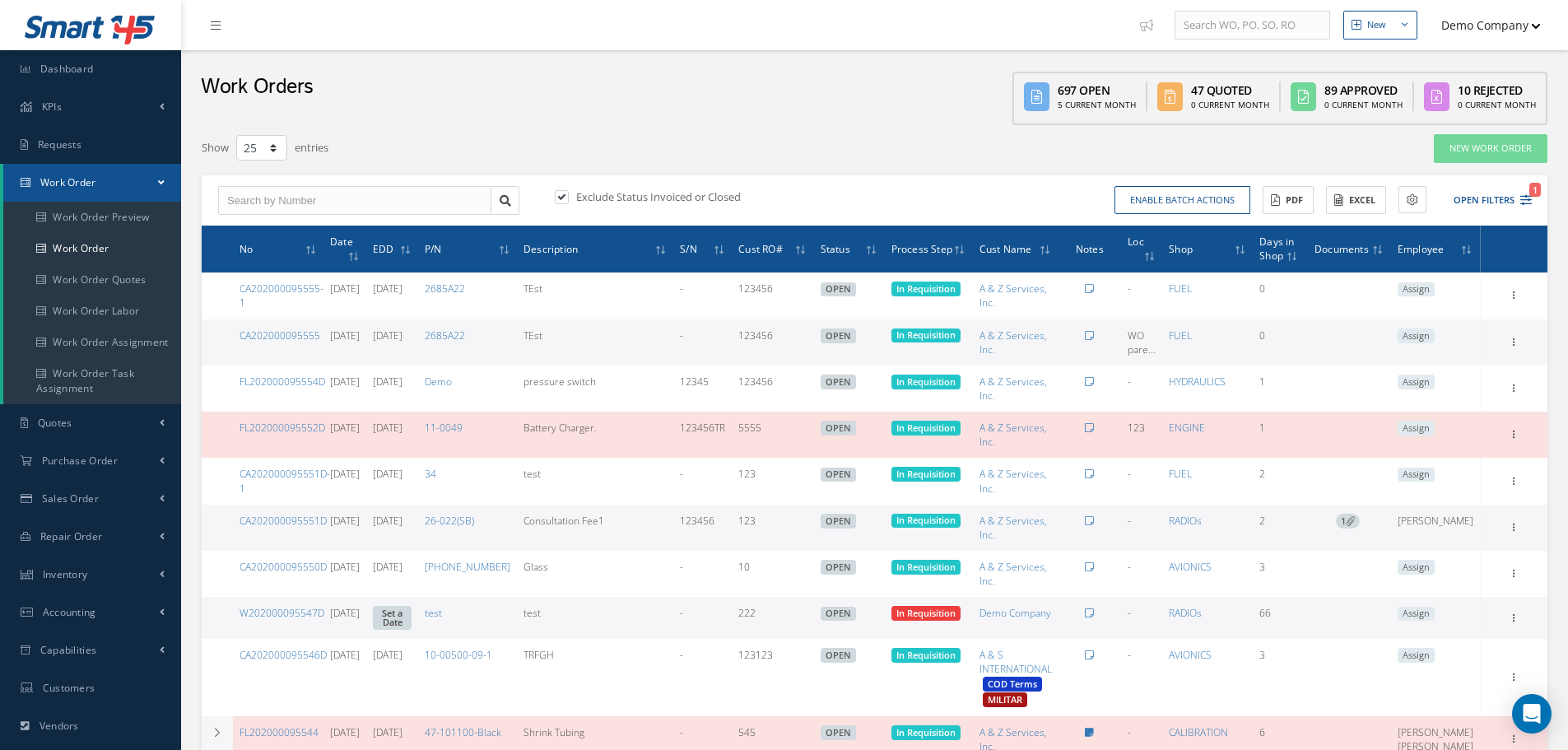
click at [1483, 25] on button "Demo Company" at bounding box center [1483, 24] width 115 height 32
click at [1474, 162] on link "Logout" at bounding box center [1475, 167] width 132 height 28
